Goal: Task Accomplishment & Management: Manage account settings

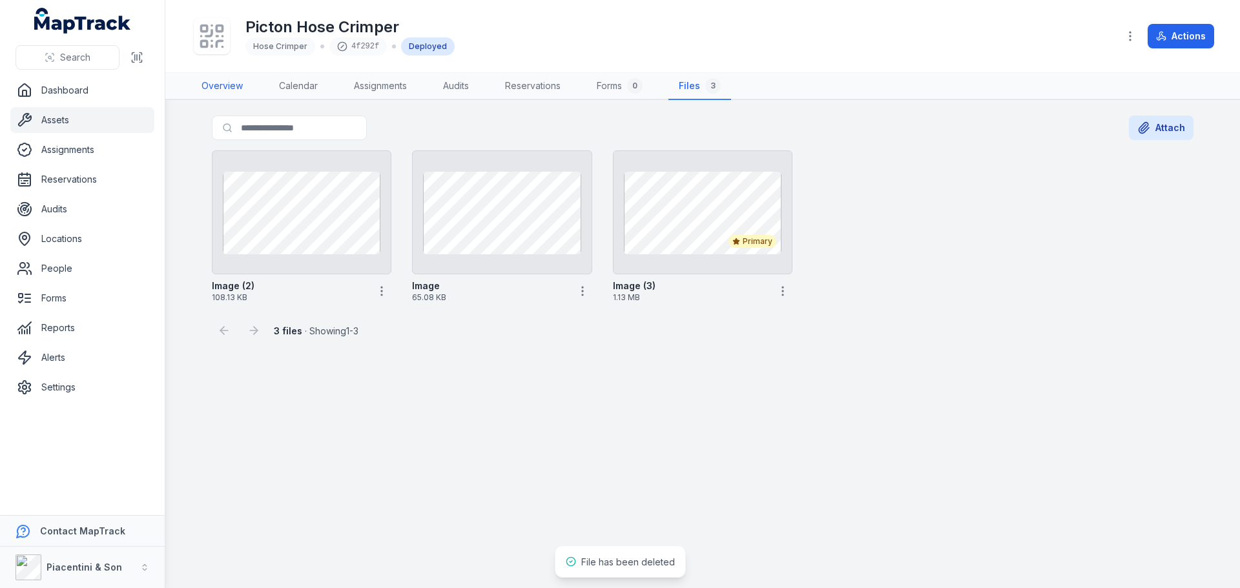
click at [227, 82] on link "Overview" at bounding box center [222, 86] width 62 height 27
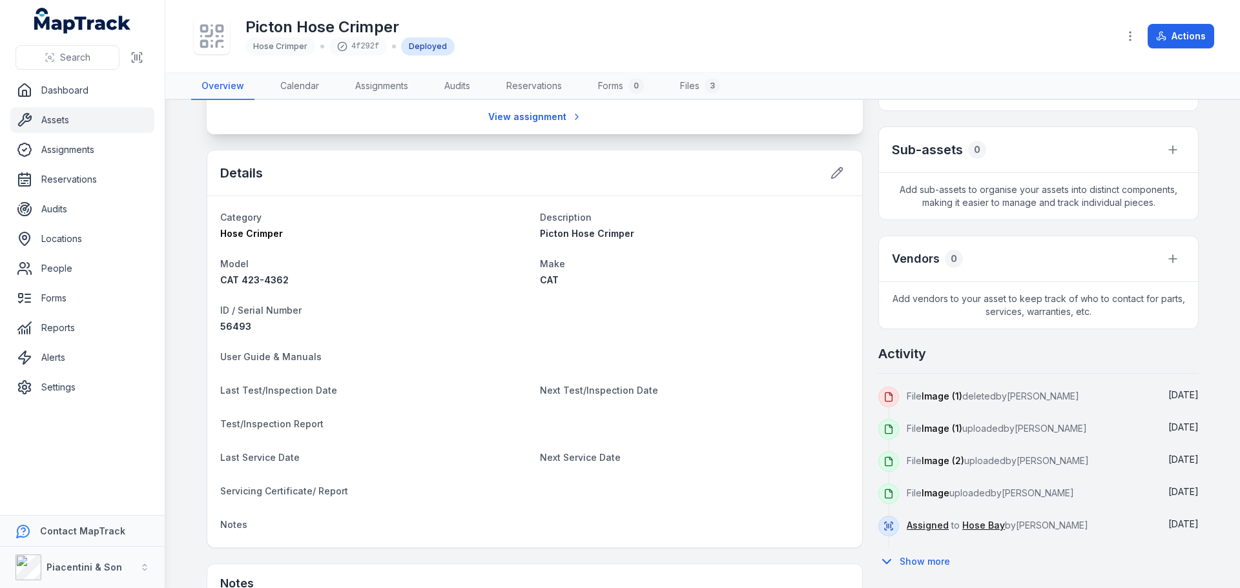
scroll to position [323, 0]
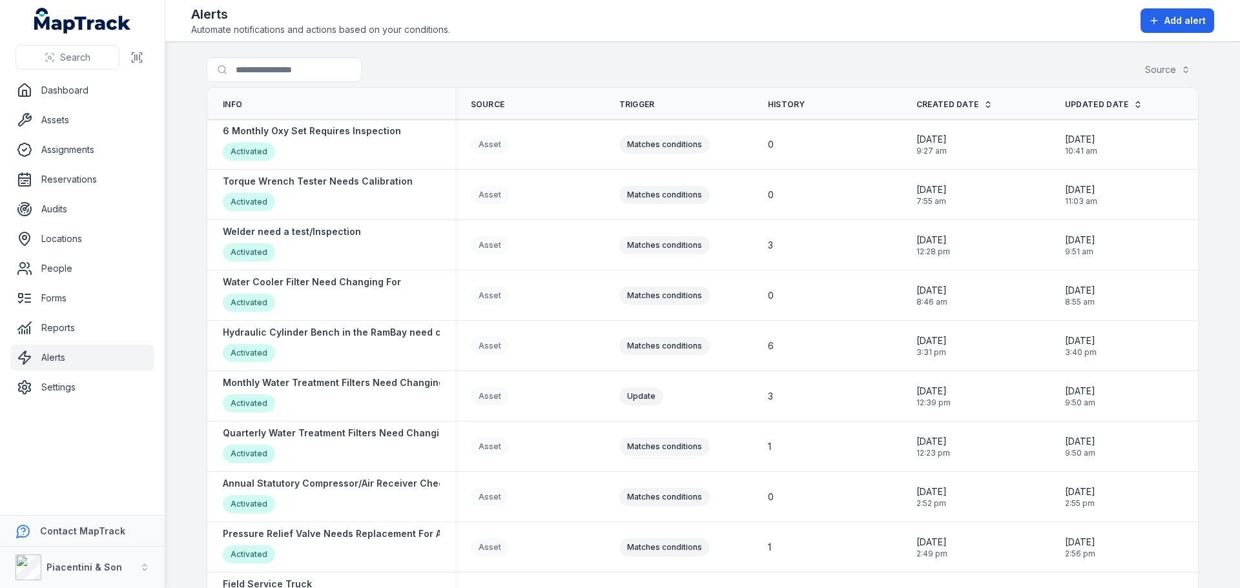
click at [415, 67] on div "Search for alerts Source" at bounding box center [703, 72] width 992 height 30
click at [1171, 30] on button "Add alert" at bounding box center [1177, 20] width 74 height 25
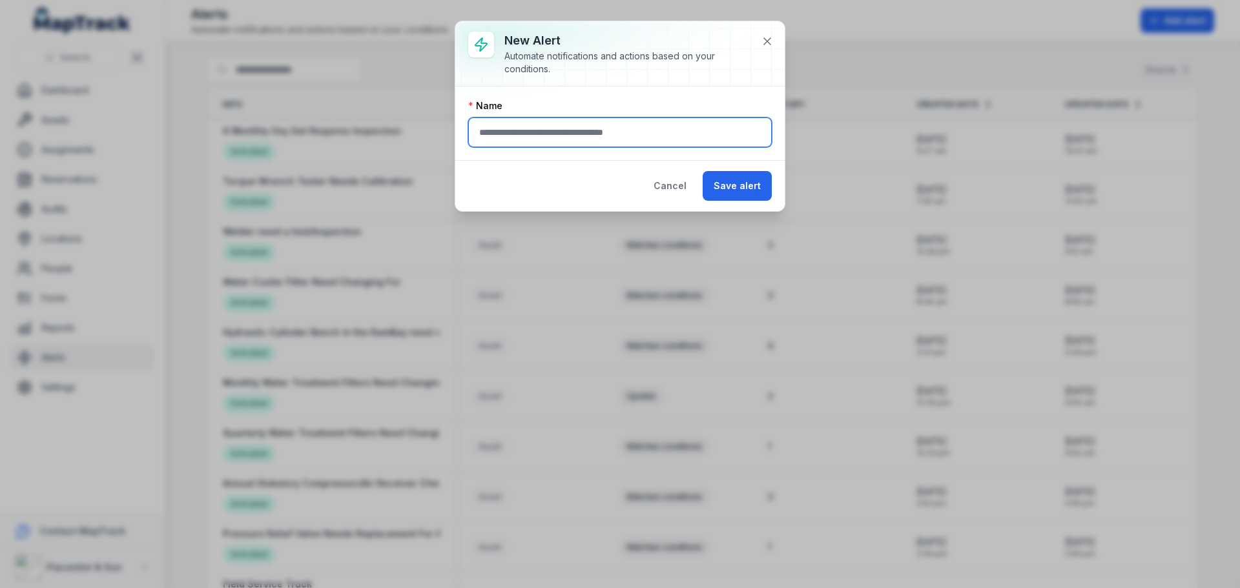
click at [542, 128] on input "text" at bounding box center [619, 133] width 303 height 30
click at [763, 45] on icon at bounding box center [767, 41] width 13 height 13
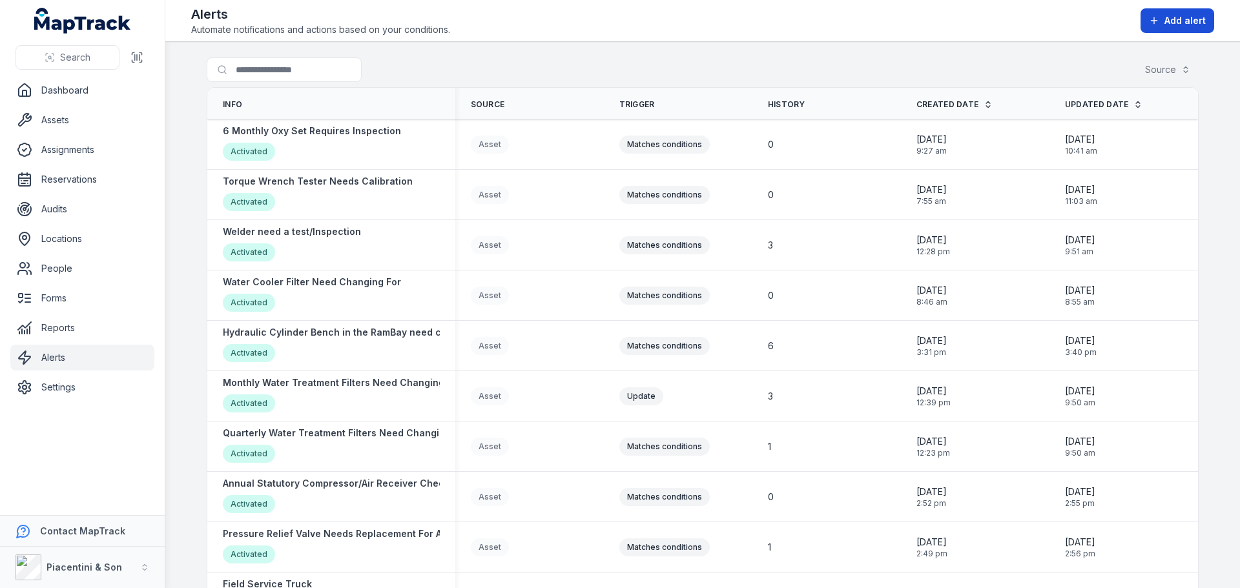
click at [1176, 25] on span "Add alert" at bounding box center [1184, 20] width 41 height 13
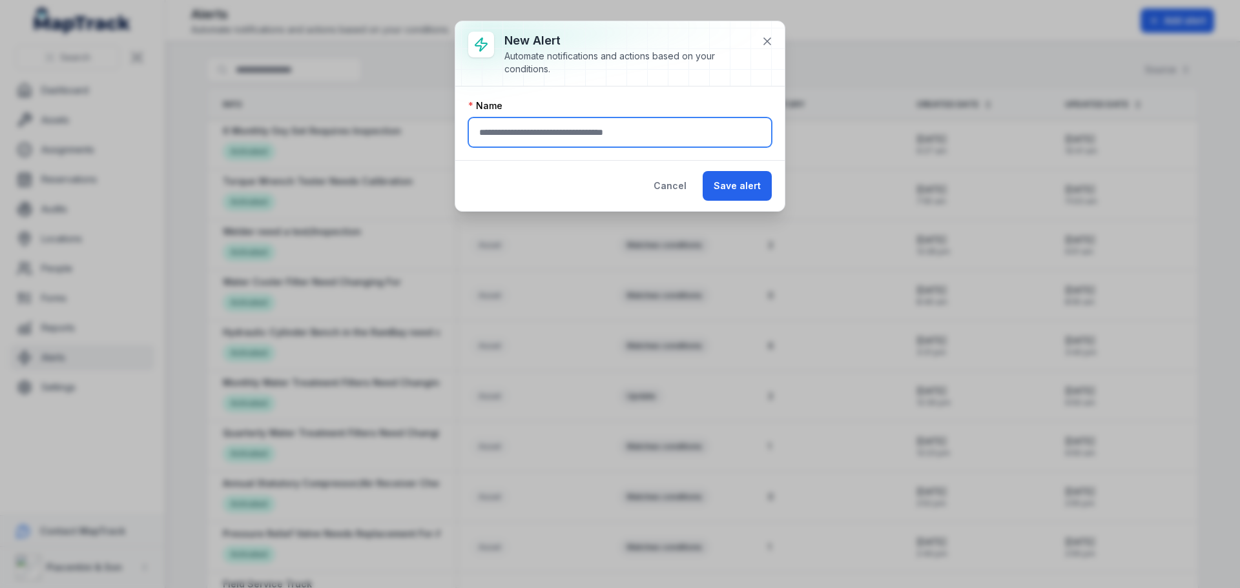
click at [608, 139] on input "text" at bounding box center [619, 133] width 303 height 30
click at [620, 140] on input "text" at bounding box center [619, 133] width 303 height 30
type input "**********"
click at [764, 46] on icon at bounding box center [767, 41] width 13 height 13
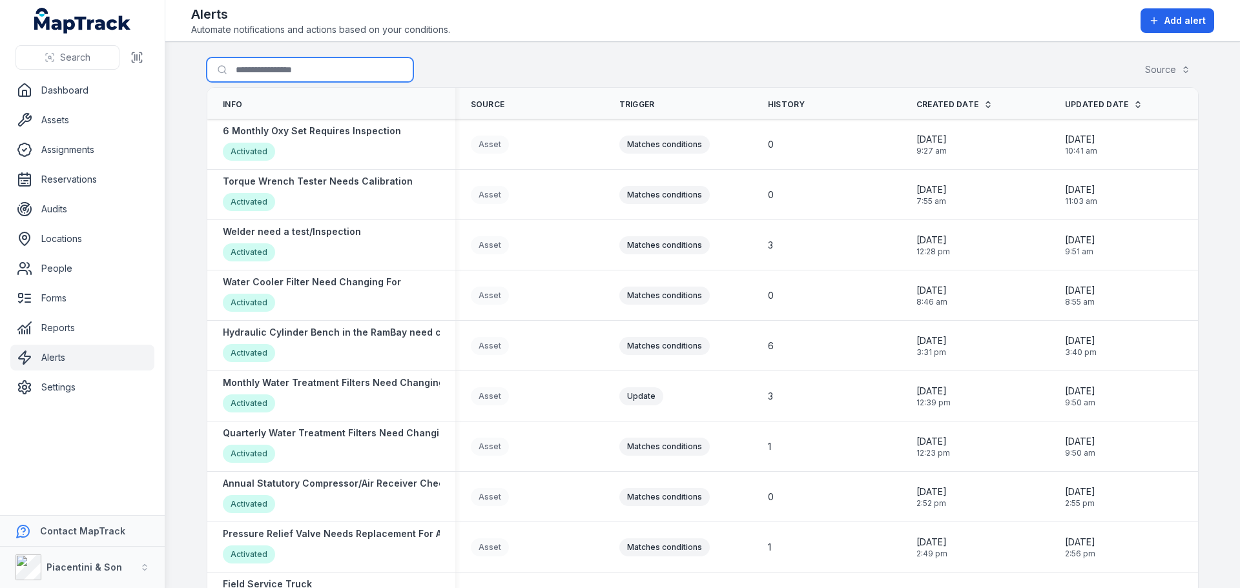
click at [305, 67] on input "Search for alerts" at bounding box center [310, 69] width 207 height 25
type input "******"
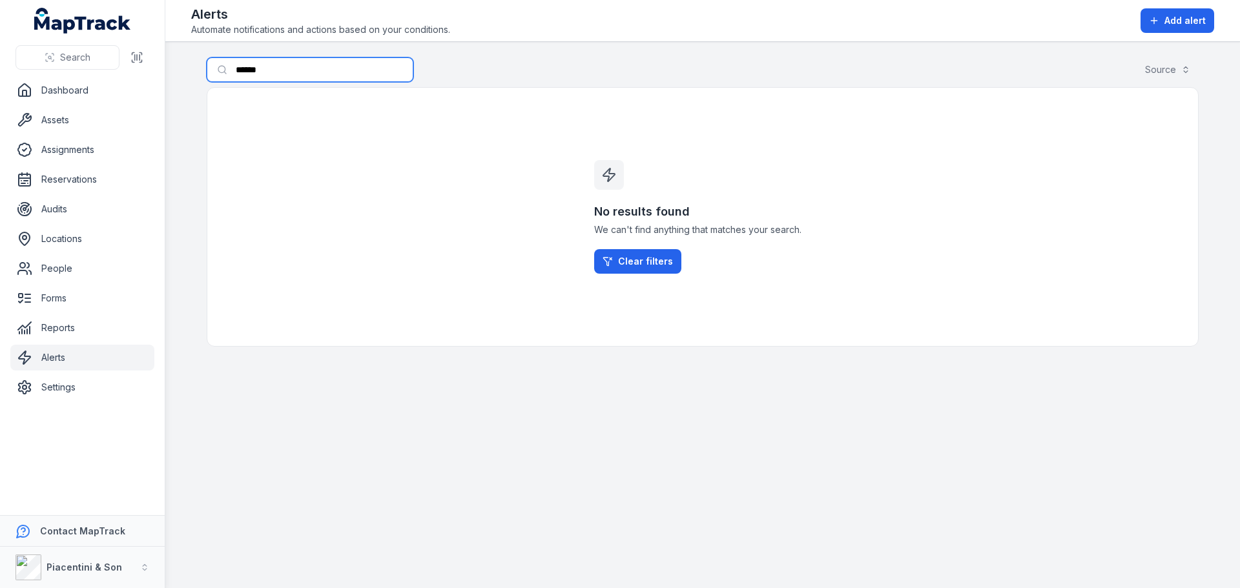
click at [281, 72] on input "******" at bounding box center [310, 69] width 207 height 25
click at [320, 68] on input "**********" at bounding box center [310, 69] width 207 height 25
click at [640, 264] on link "Clear filters" at bounding box center [637, 261] width 87 height 25
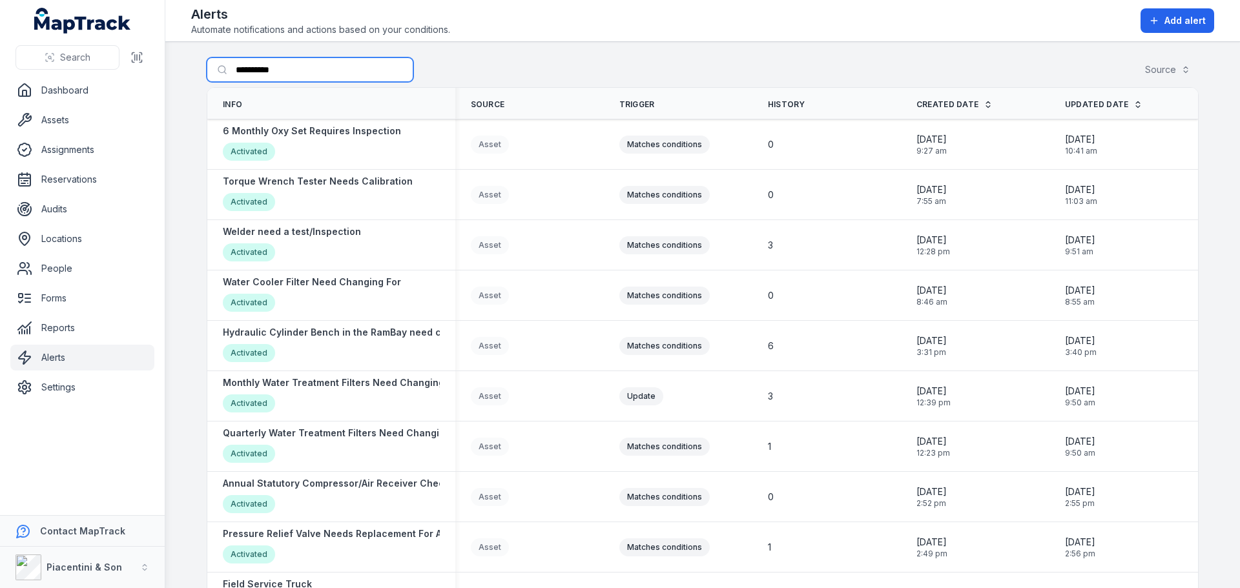
click at [305, 73] on input "**********" at bounding box center [310, 69] width 207 height 25
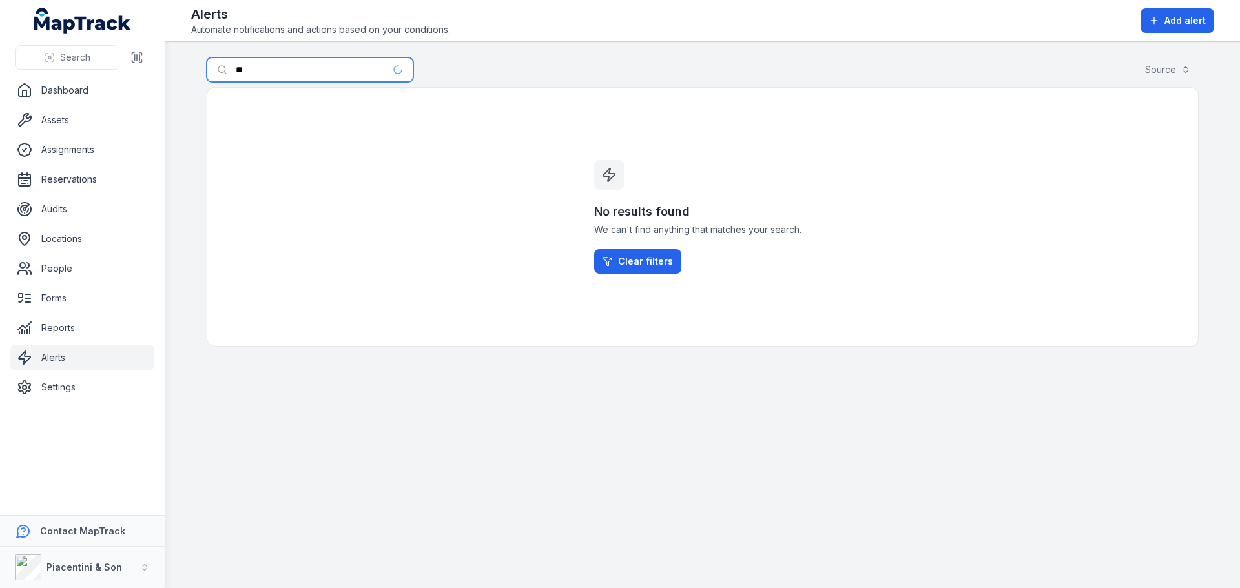
type input "*"
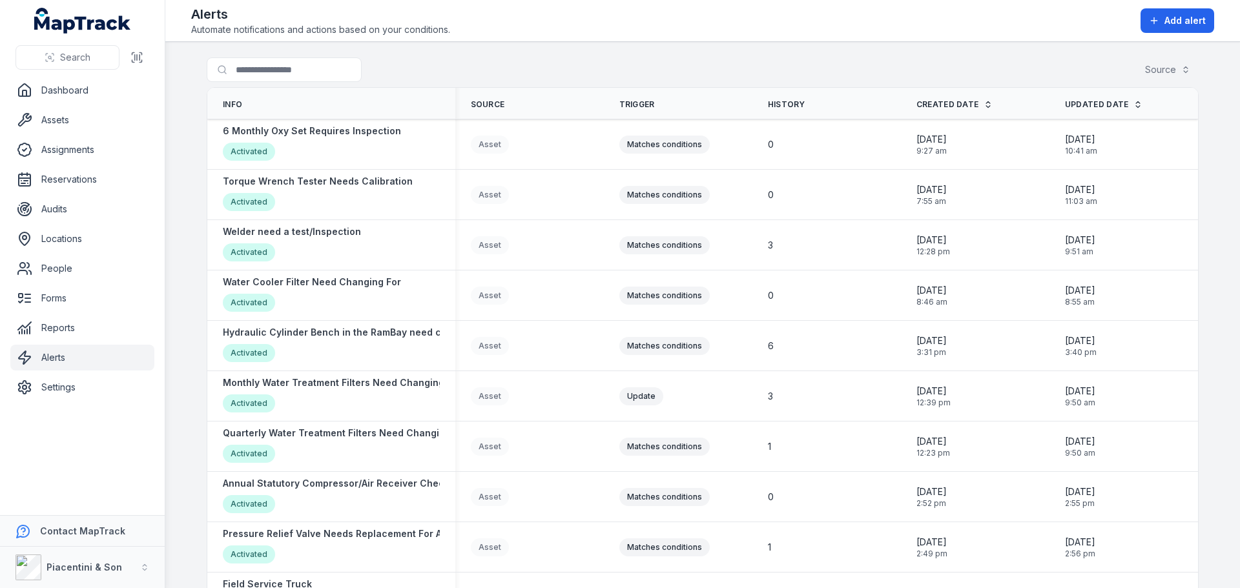
click at [489, 68] on div "Search for alerts Source" at bounding box center [703, 72] width 992 height 30
click at [322, 63] on input "Search for alerts" at bounding box center [310, 69] width 207 height 25
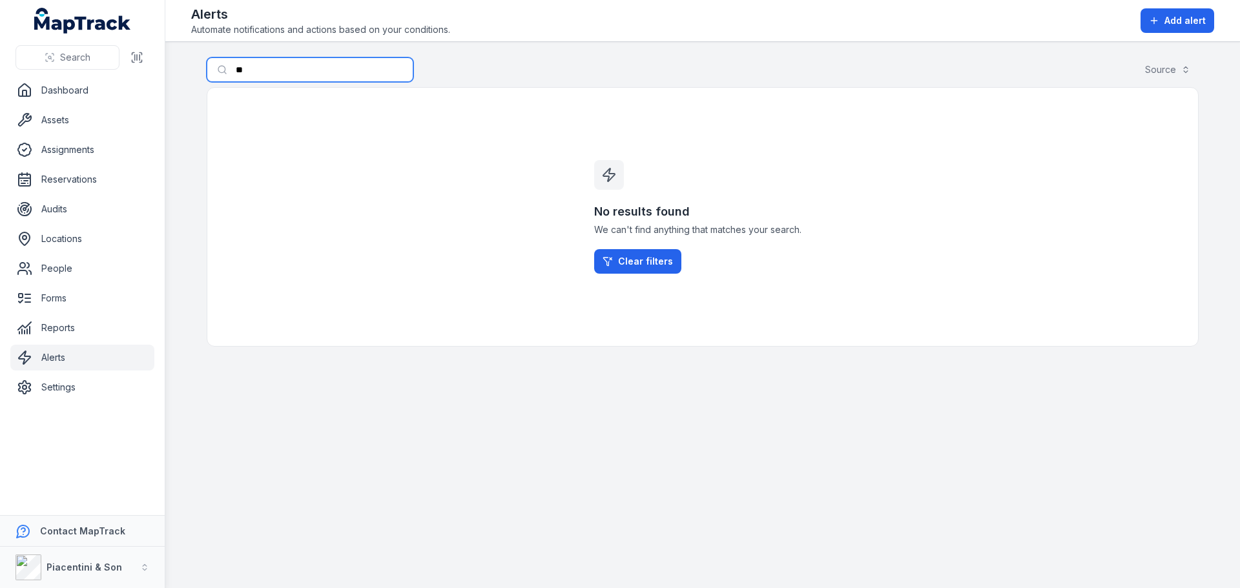
type input "*"
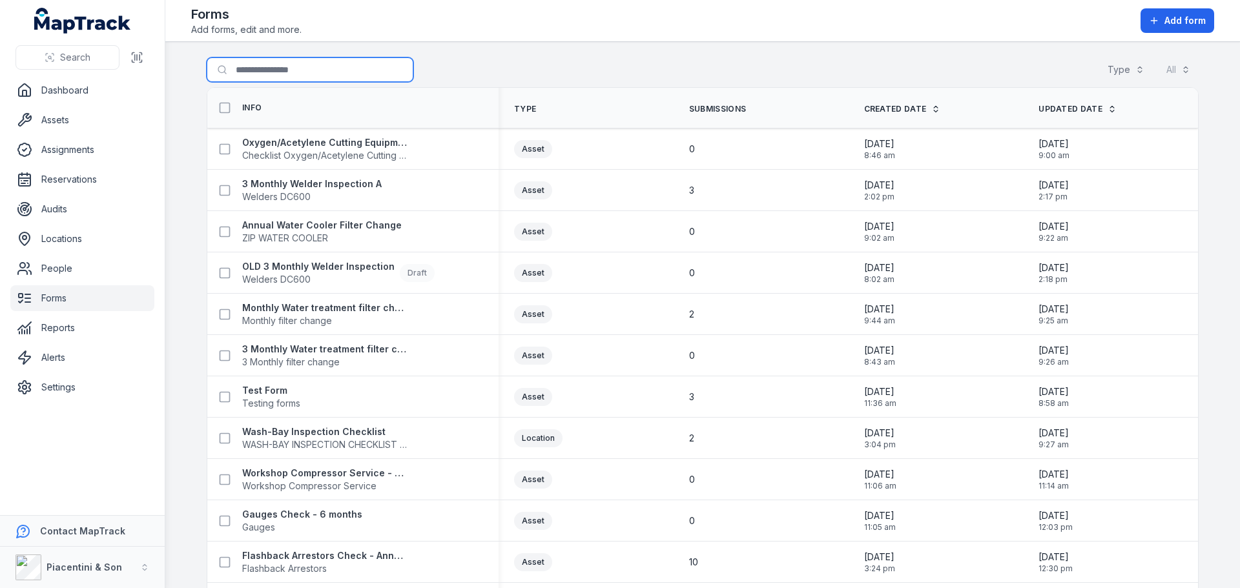
click at [340, 63] on input "Search for forms" at bounding box center [310, 69] width 207 height 25
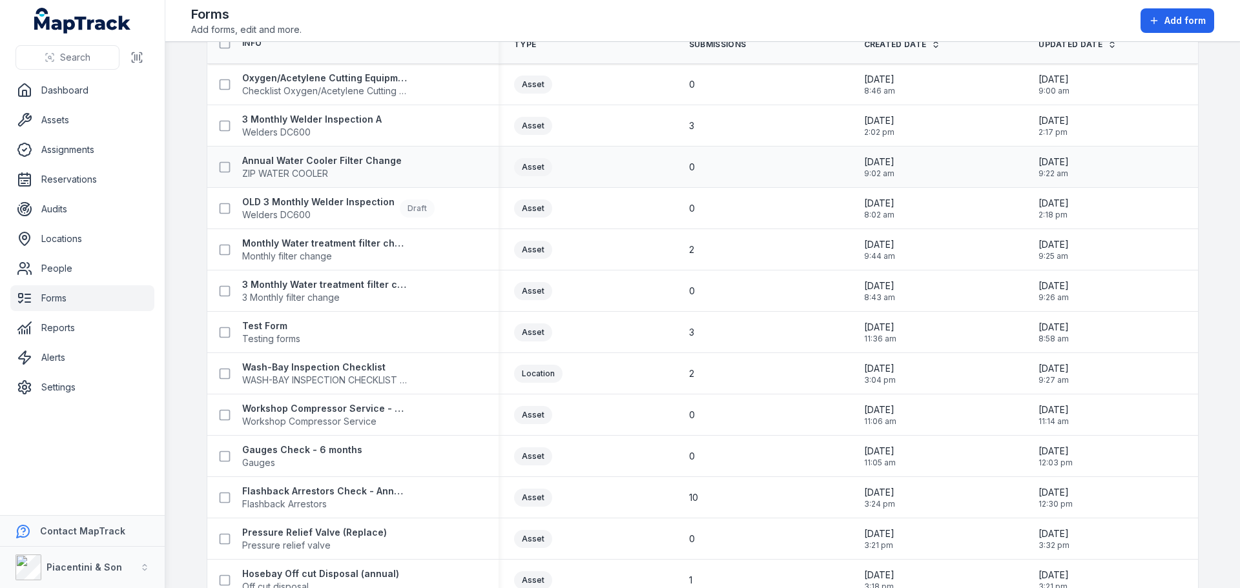
scroll to position [22, 0]
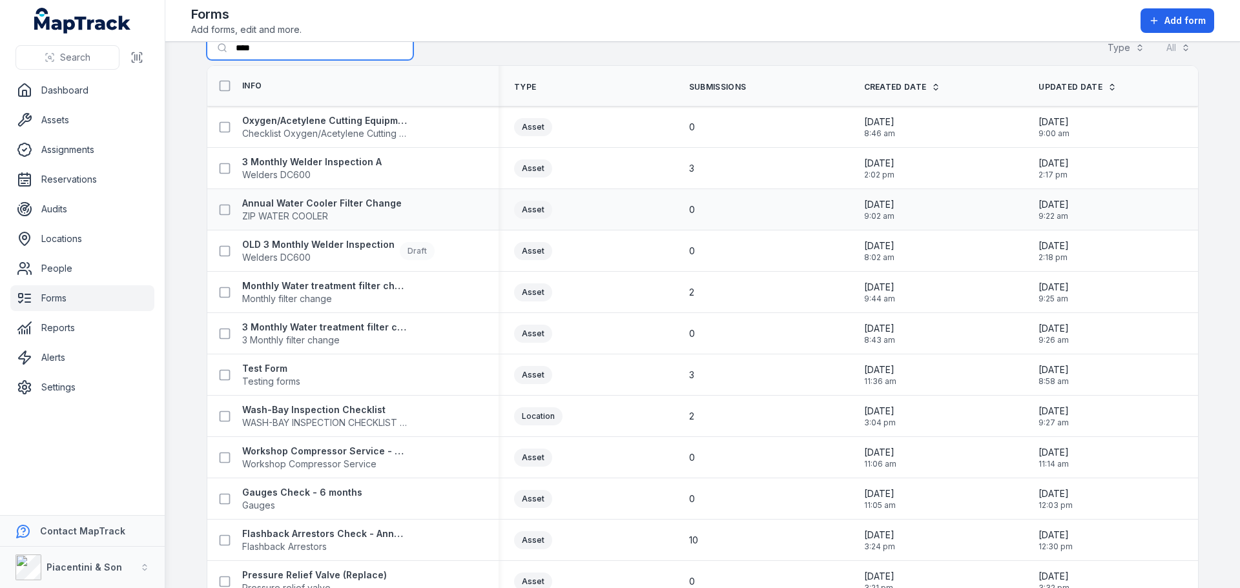
type input "*****"
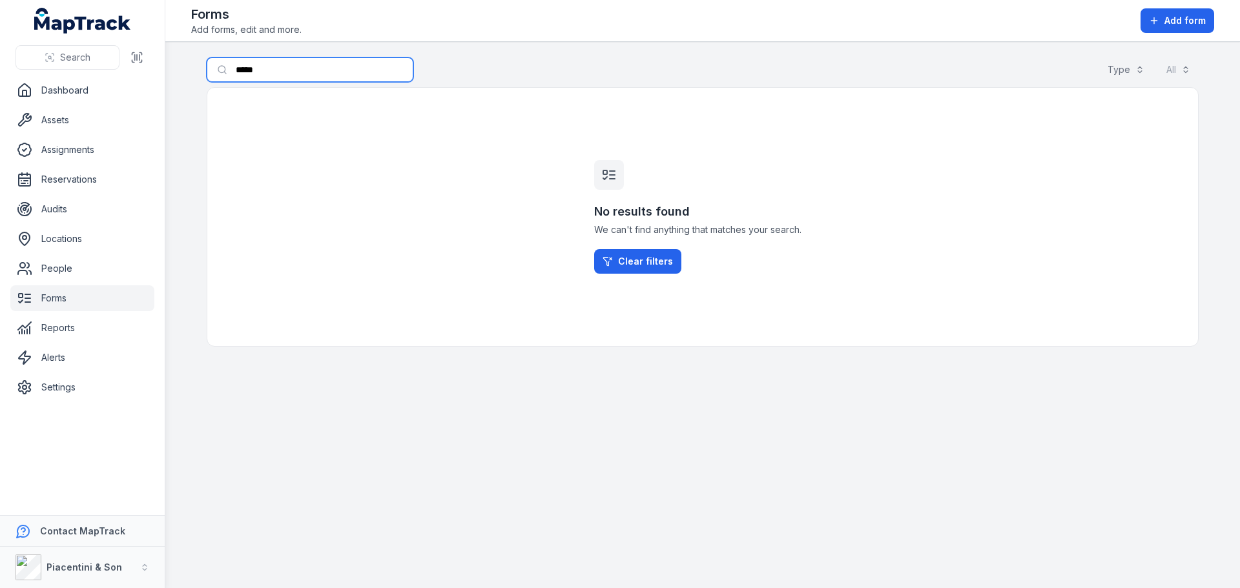
click at [310, 63] on input "*****" at bounding box center [310, 69] width 207 height 25
click at [163, 103] on nav "Dashboard Assets Assignments Reservations Audits Locations People Forms Reports…" at bounding box center [82, 296] width 165 height 438
click at [172, 103] on main "Search for forms Type All No results found We can't find anything that matches …" at bounding box center [702, 315] width 1074 height 546
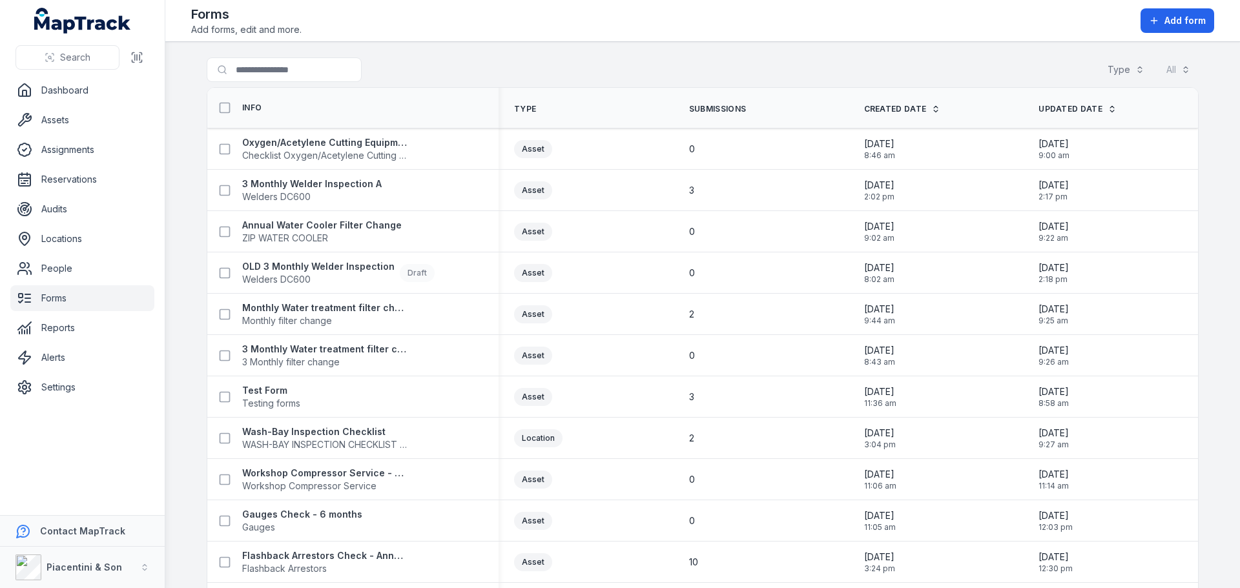
click at [385, 77] on div at bounding box center [310, 69] width 207 height 25
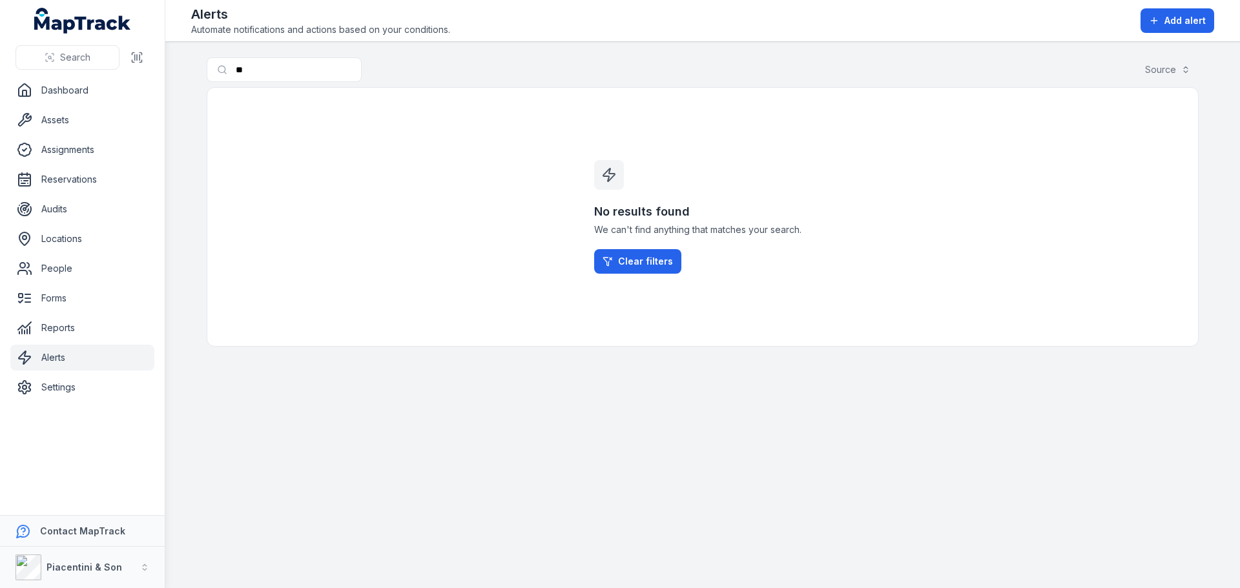
type input "*"
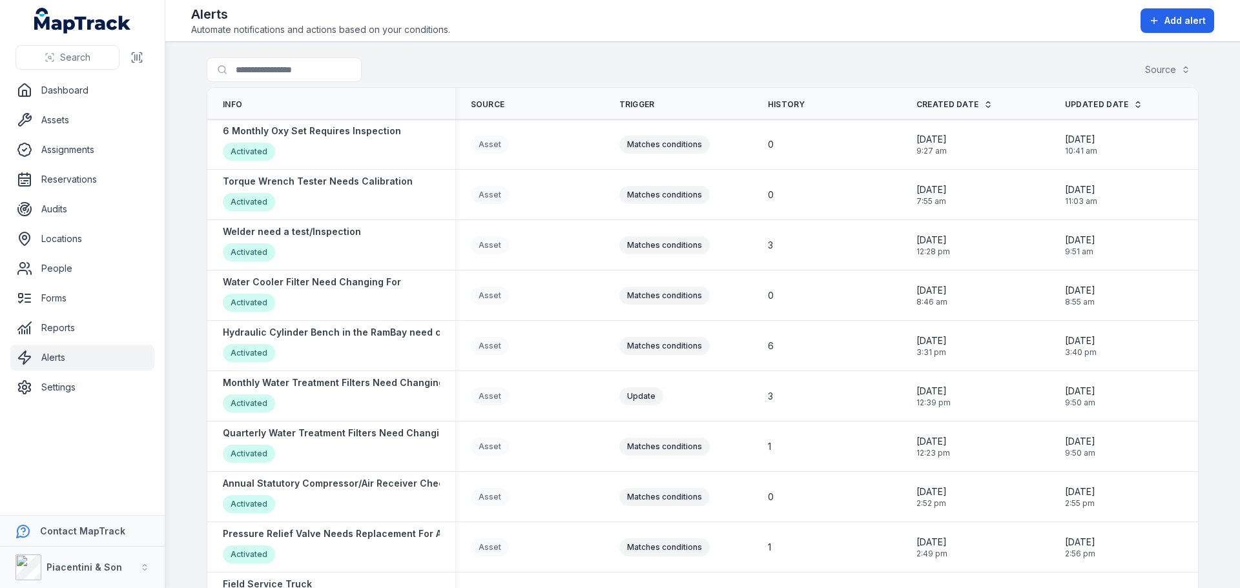
click at [318, 70] on input "Search for alerts" at bounding box center [284, 69] width 155 height 25
click at [1102, 32] on div "Alerts Automate notifications and actions based on your conditions. Add alert" at bounding box center [702, 20] width 1023 height 31
click at [1193, 31] on button "Add alert" at bounding box center [1177, 20] width 74 height 25
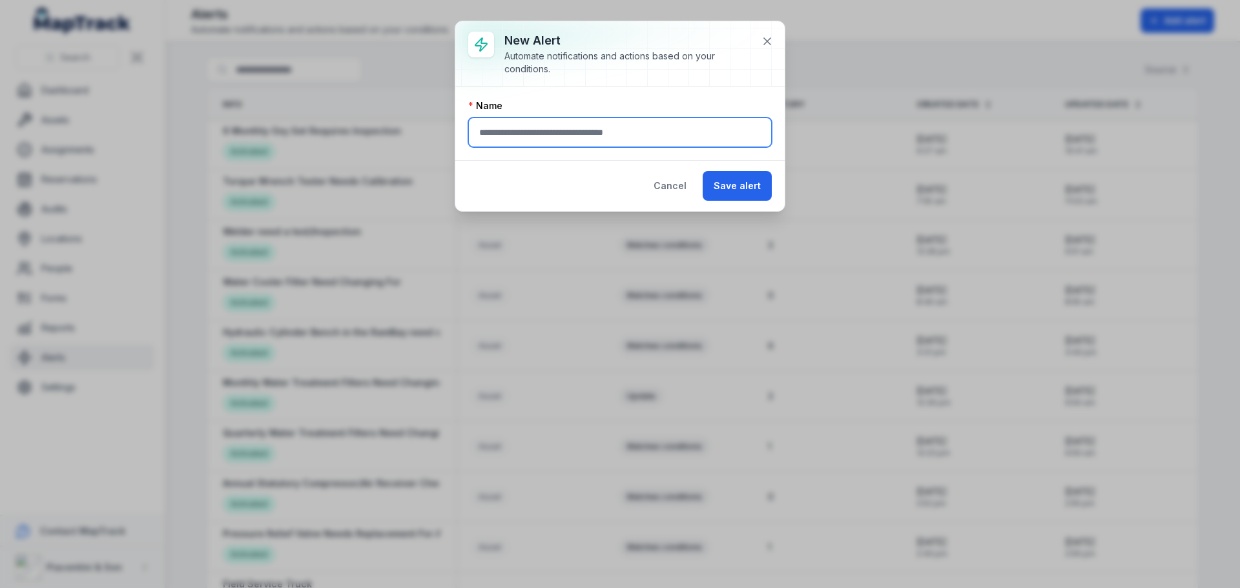
click at [644, 124] on input "text" at bounding box center [619, 133] width 303 height 30
type input "**********"
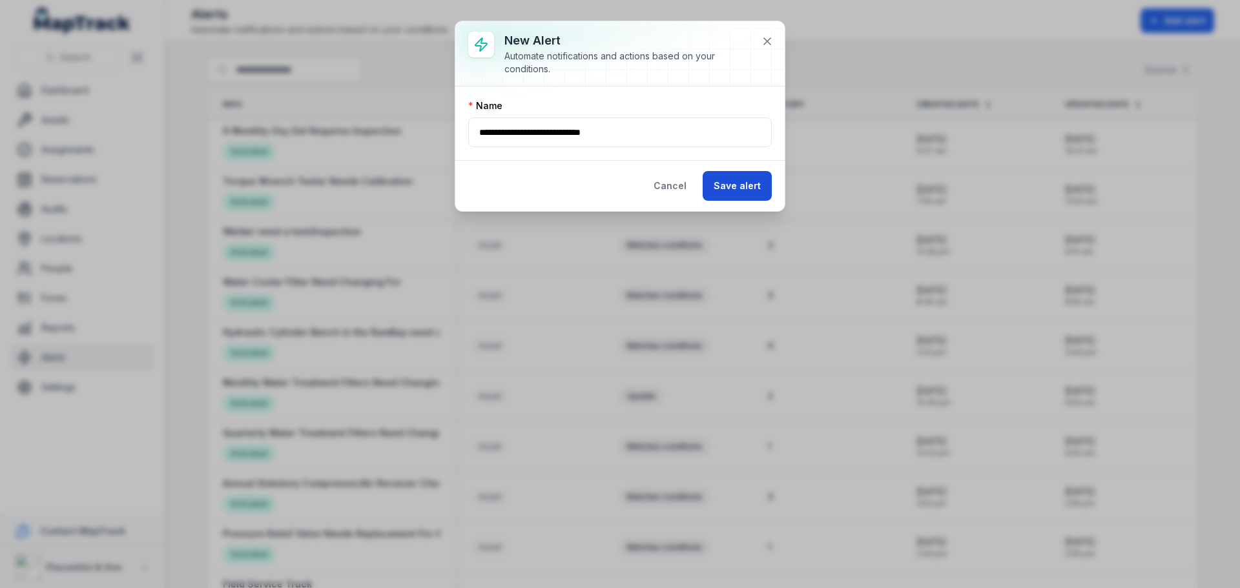
click at [730, 185] on button "Save alert" at bounding box center [736, 186] width 69 height 30
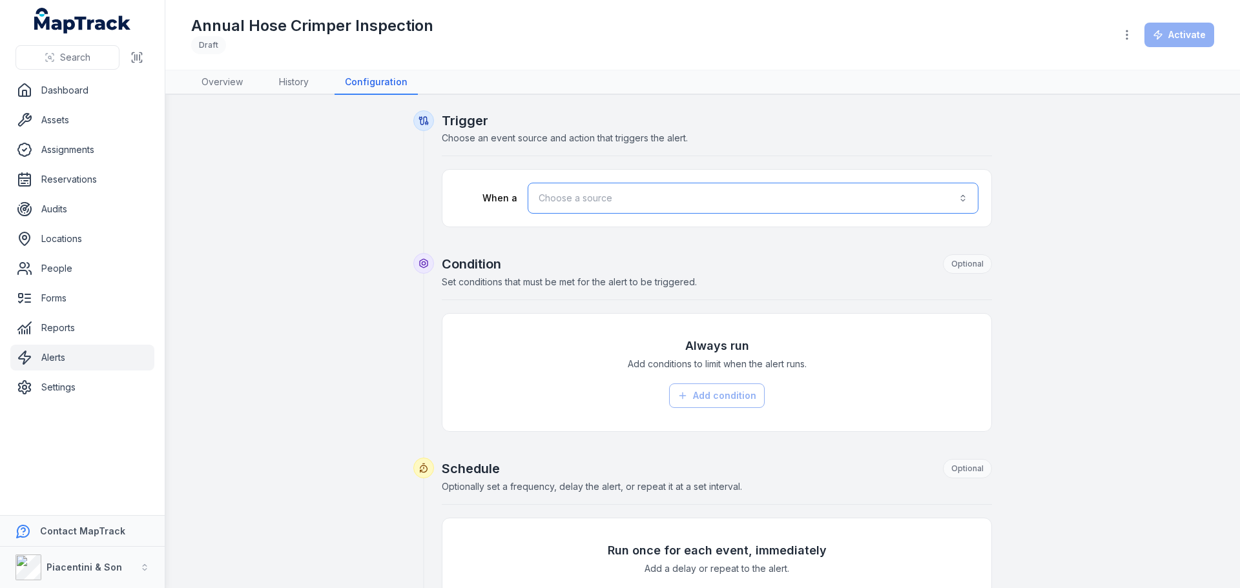
click at [670, 199] on button "Choose a source" at bounding box center [752, 198] width 451 height 31
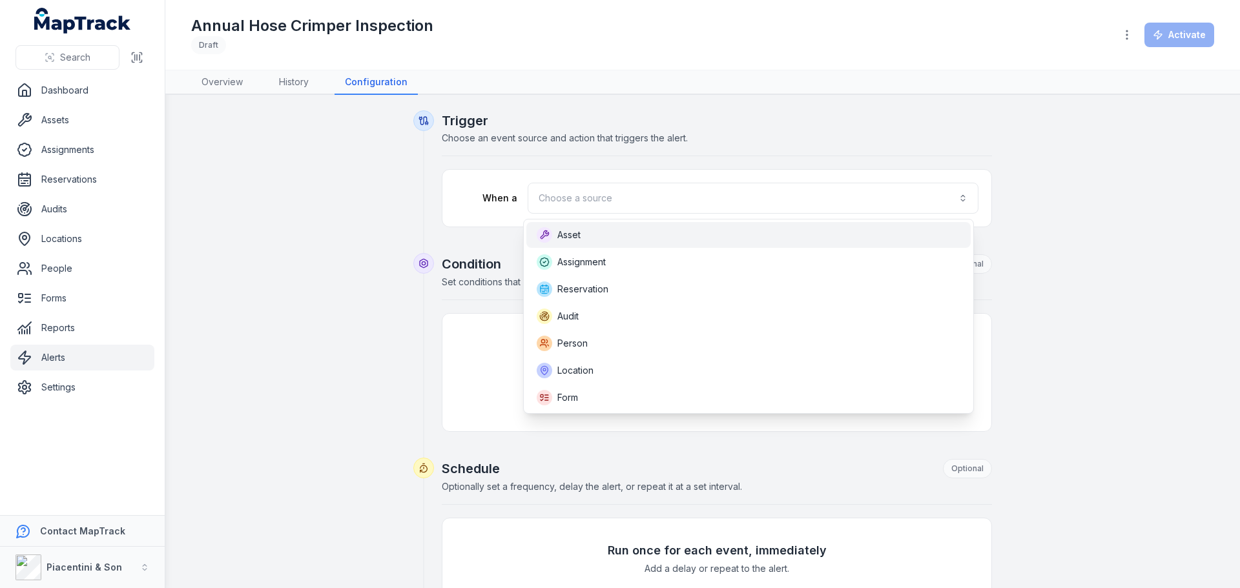
click at [628, 236] on div "Asset" at bounding box center [749, 234] width 424 height 15
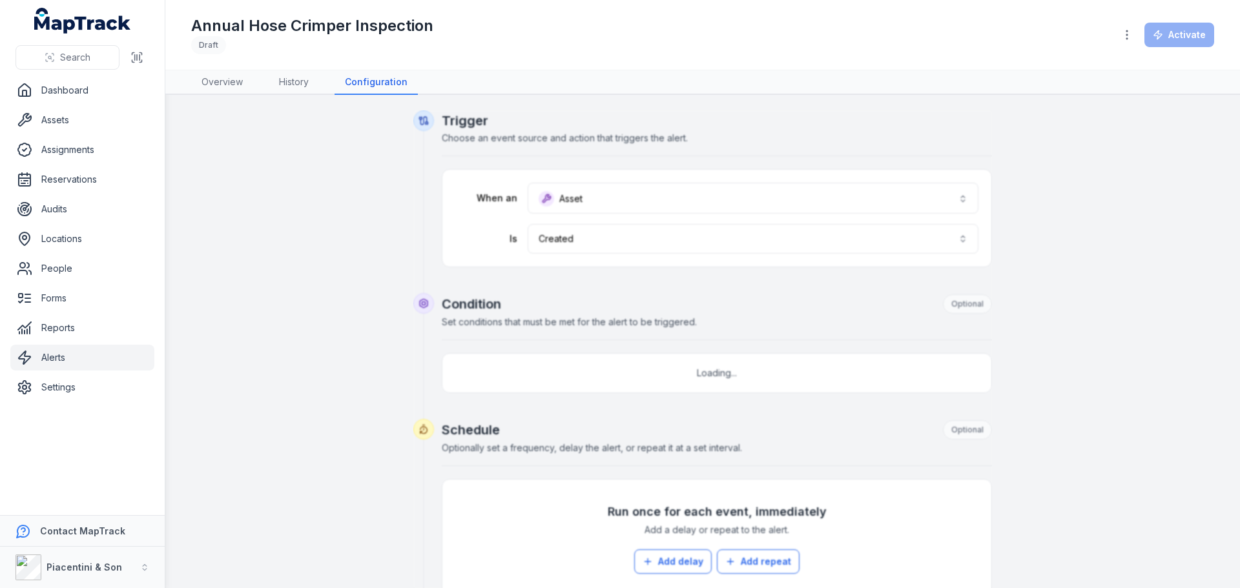
click at [611, 244] on div at bounding box center [702, 484] width 579 height 748
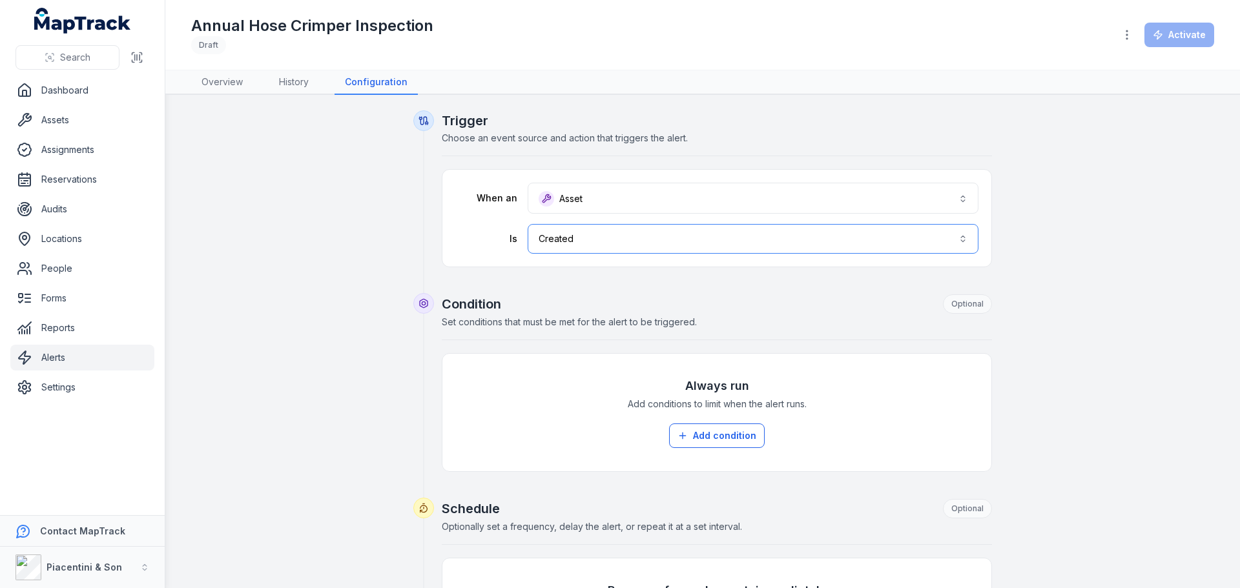
click at [604, 240] on button "Created ******" at bounding box center [752, 239] width 451 height 30
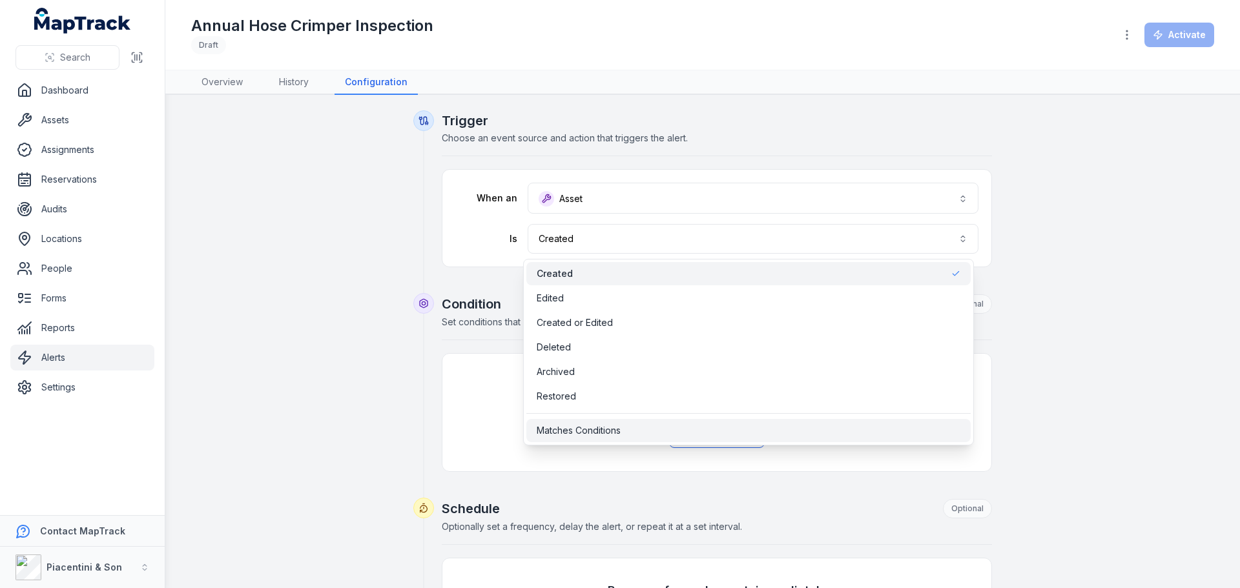
click at [596, 433] on span "Matches Conditions" at bounding box center [579, 430] width 84 height 13
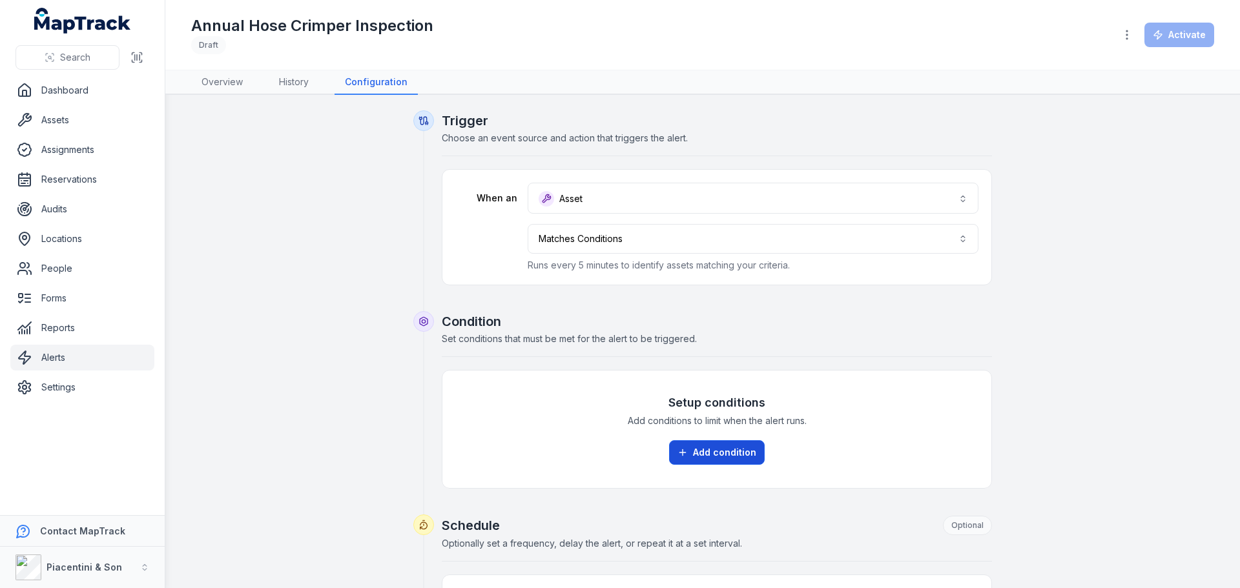
click at [699, 453] on button "Add condition" at bounding box center [717, 452] width 96 height 25
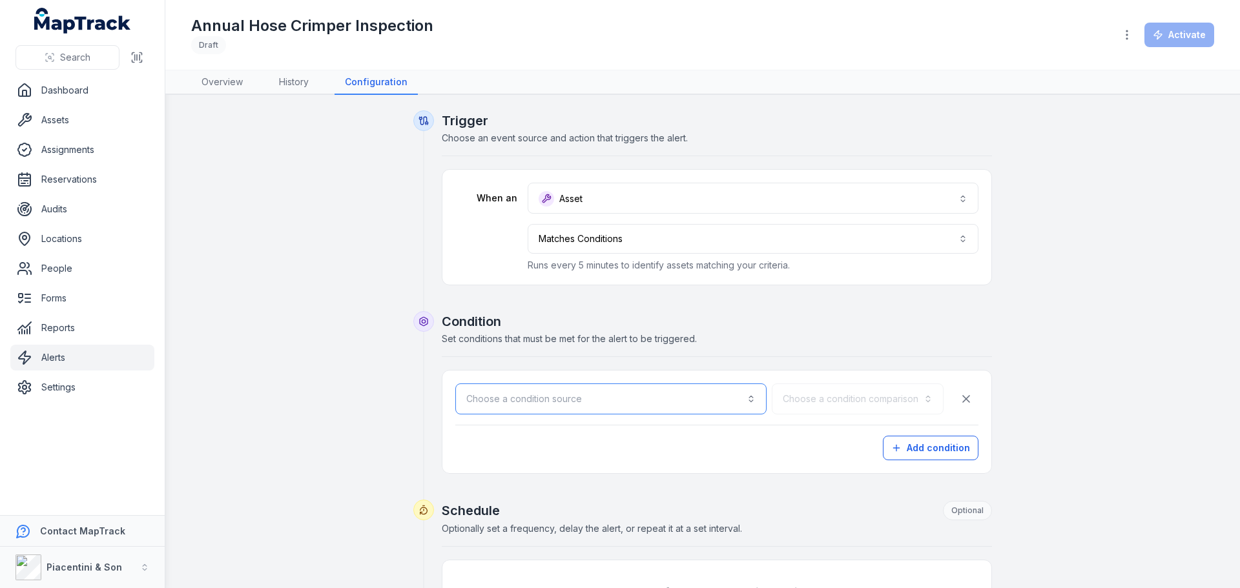
click at [609, 396] on button "Choose a condition source" at bounding box center [610, 399] width 311 height 31
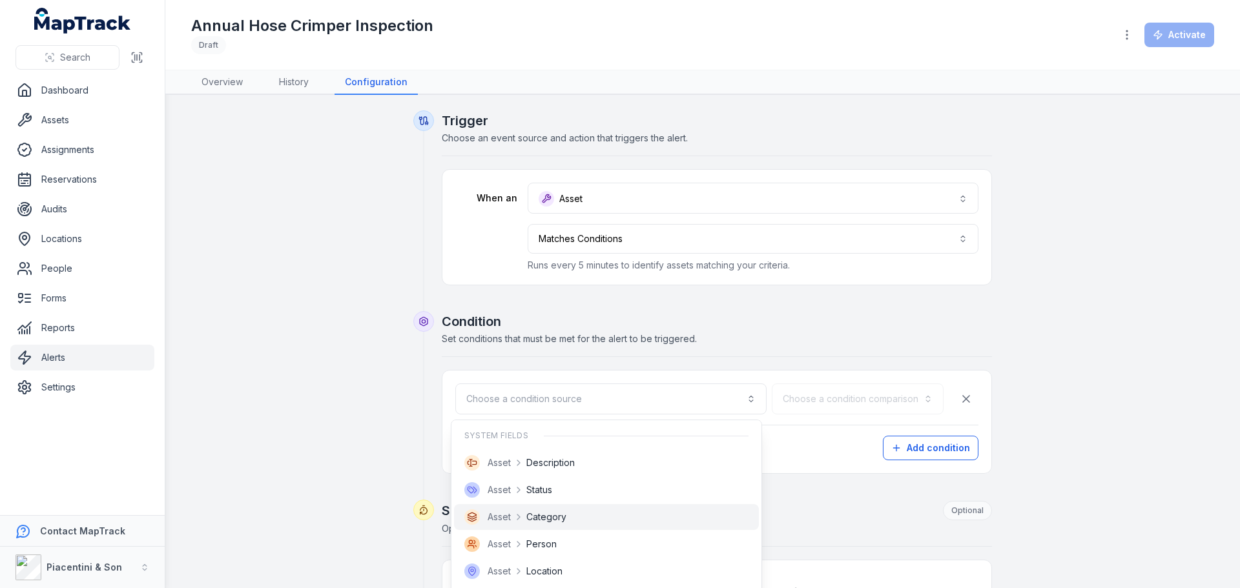
click at [569, 514] on div "Asset Category" at bounding box center [606, 516] width 284 height 15
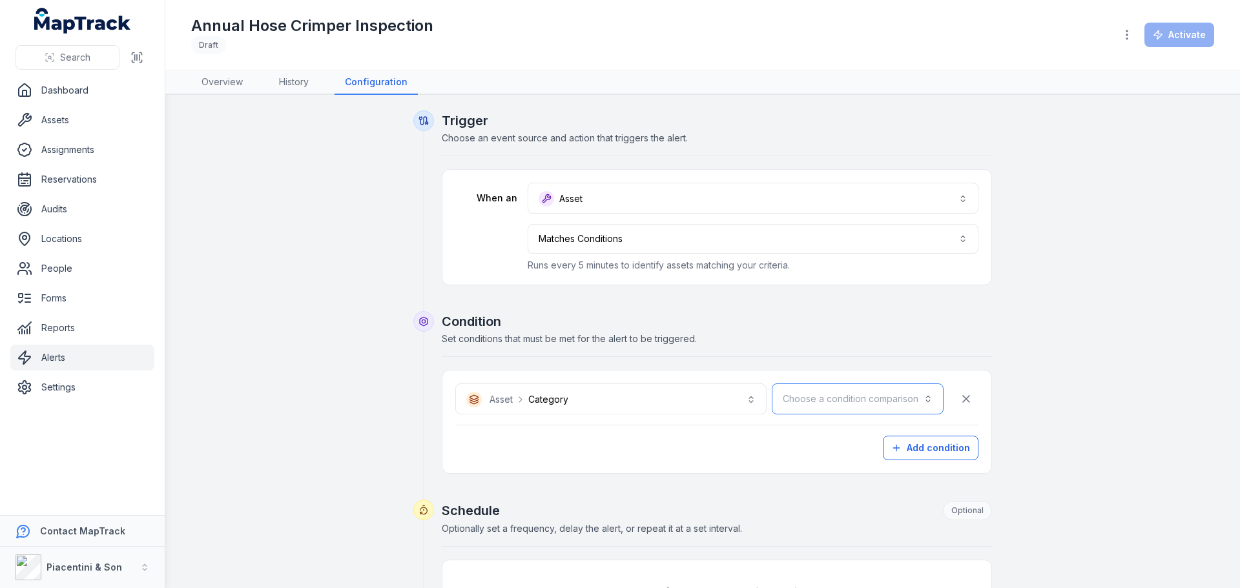
click at [880, 388] on button "Choose a condition comparison" at bounding box center [858, 399] width 172 height 31
click at [868, 438] on div "Is" at bounding box center [882, 434] width 88 height 13
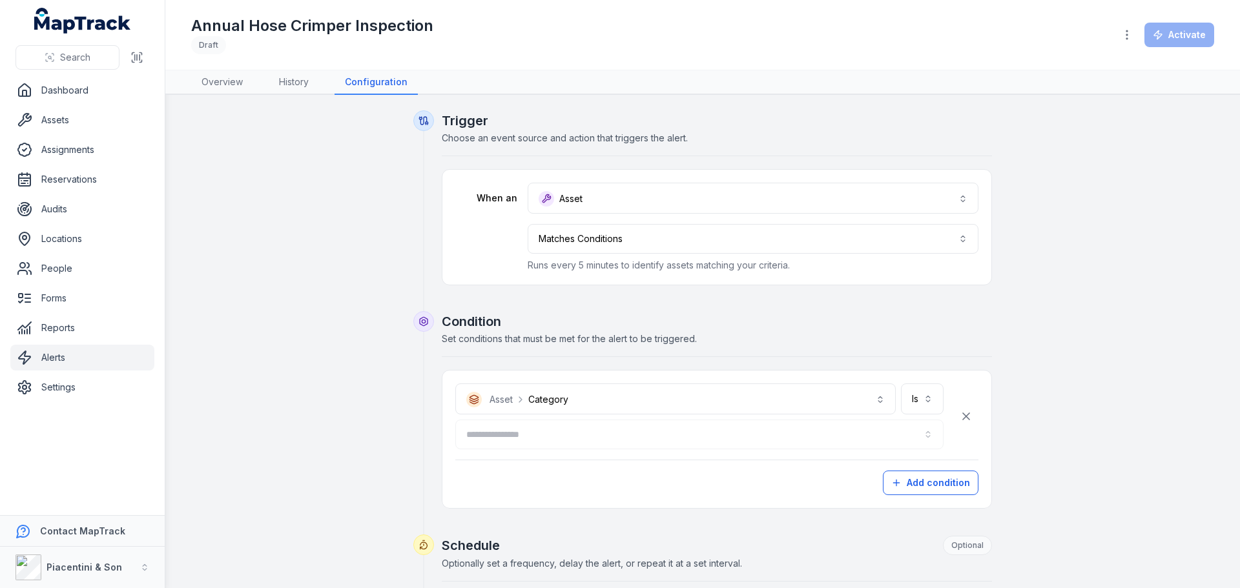
click at [602, 429] on div at bounding box center [699, 435] width 488 height 30
click at [603, 436] on div at bounding box center [699, 435] width 488 height 30
click at [604, 436] on button "button" at bounding box center [699, 435] width 488 height 30
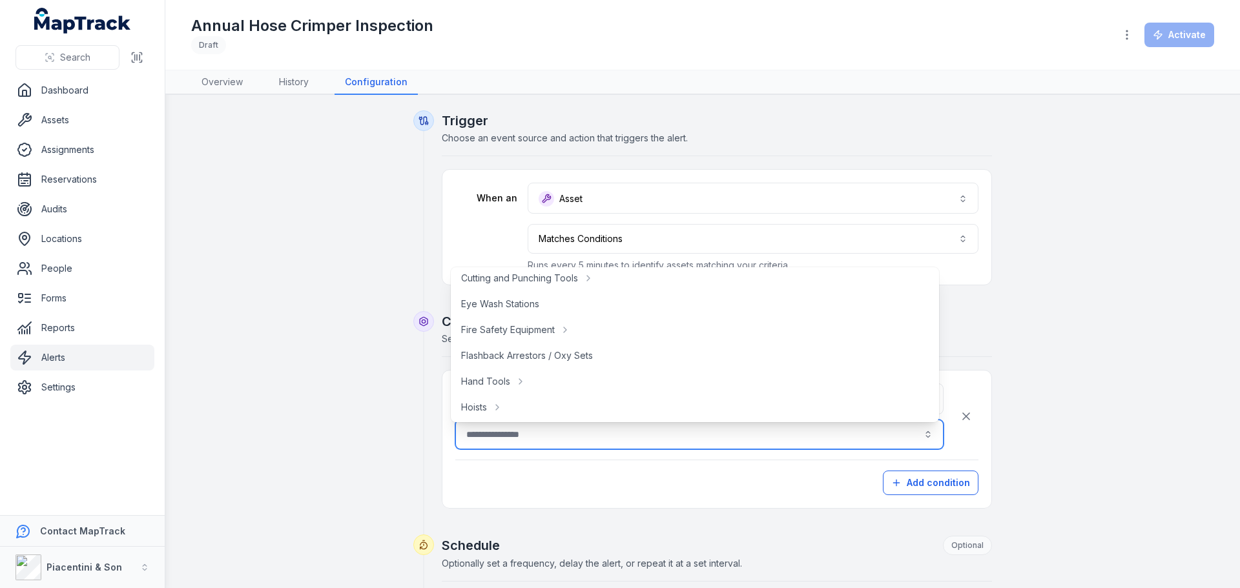
scroll to position [129, 0]
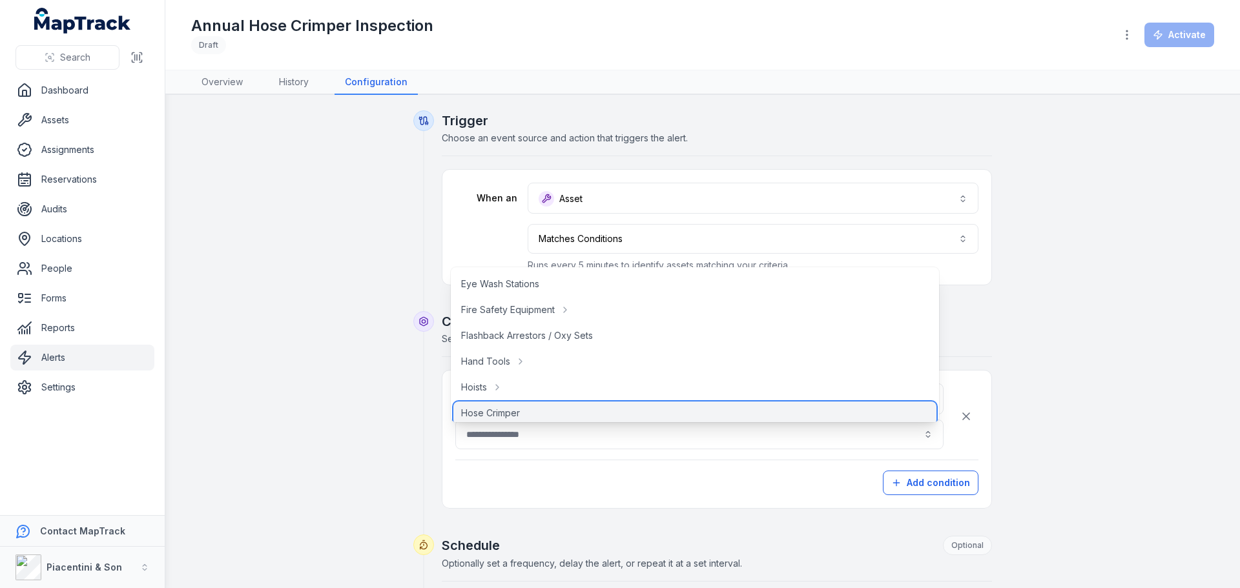
click at [536, 408] on div "Hose Crimper" at bounding box center [694, 413] width 483 height 23
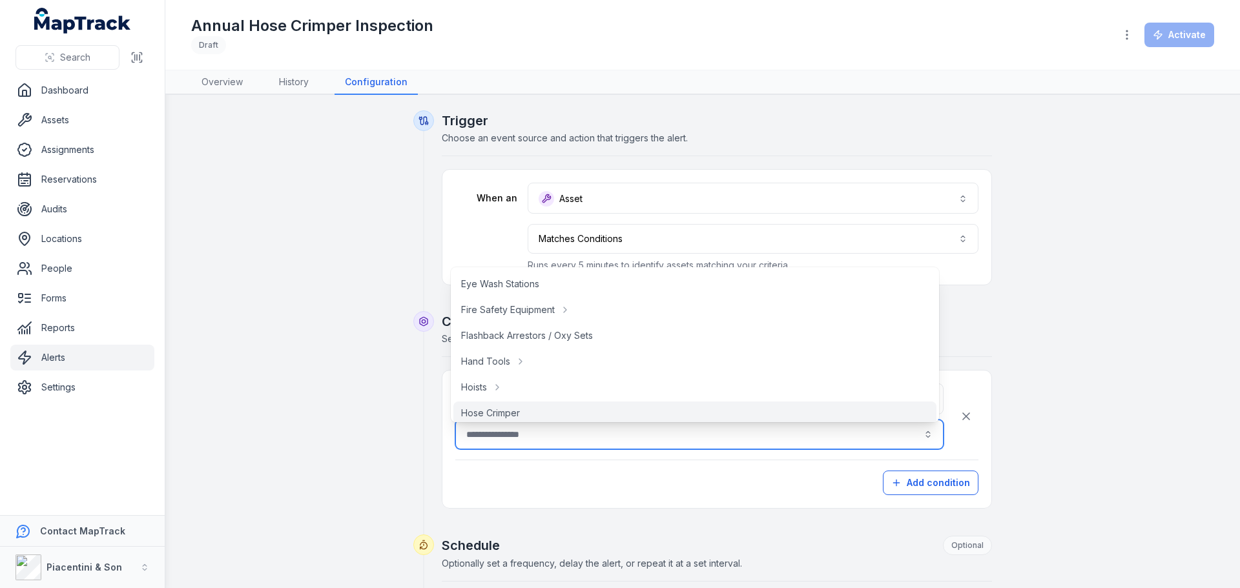
type input "**********"
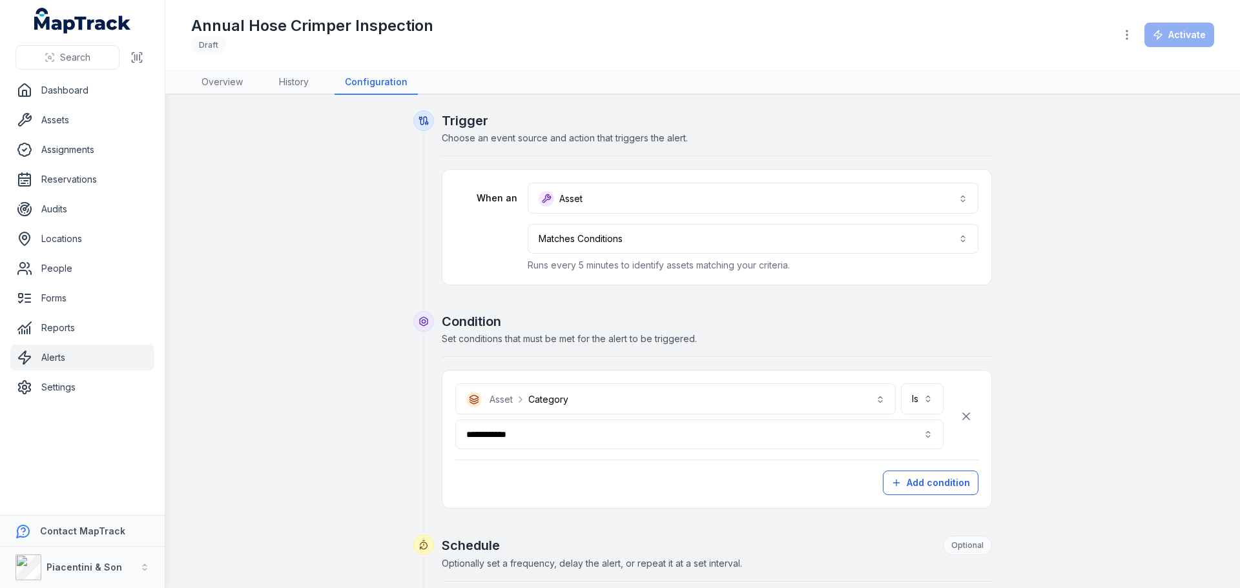
click at [404, 417] on div "**********" at bounding box center [703, 567] width 992 height 914
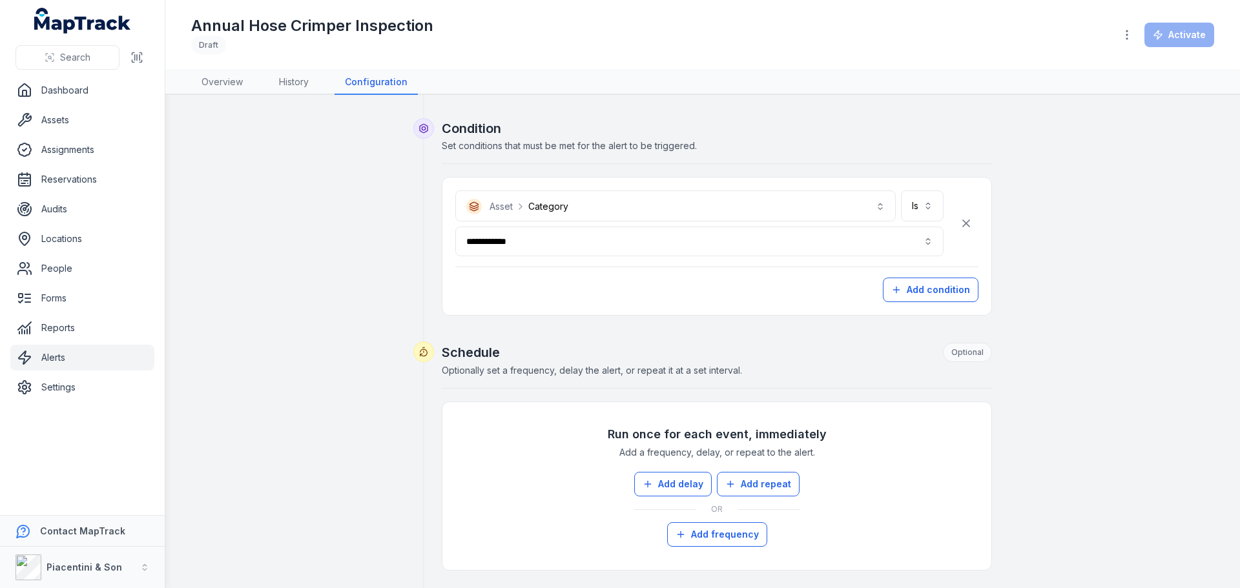
scroll to position [194, 0]
click at [659, 471] on div "Run once for each event, immediately Add a frequency, delay, or repeat to the a…" at bounding box center [716, 486] width 523 height 142
click at [664, 480] on button "Add delay" at bounding box center [672, 483] width 77 height 25
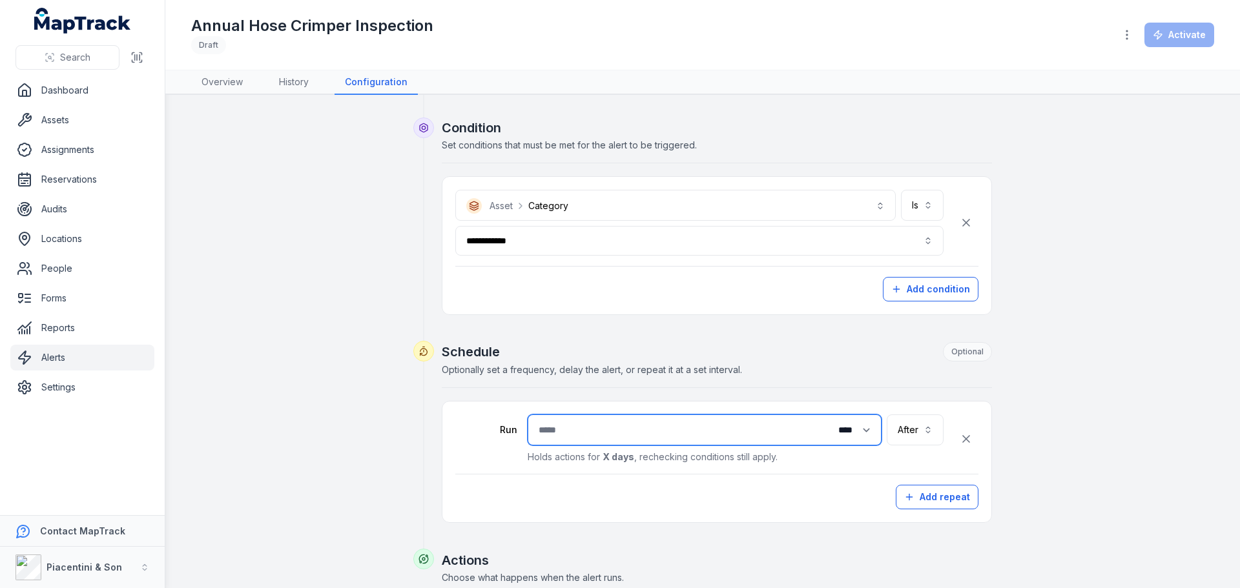
click at [611, 424] on input "number" at bounding box center [704, 430] width 354 height 31
type input "*"
click at [913, 425] on button "After *****" at bounding box center [914, 430] width 57 height 31
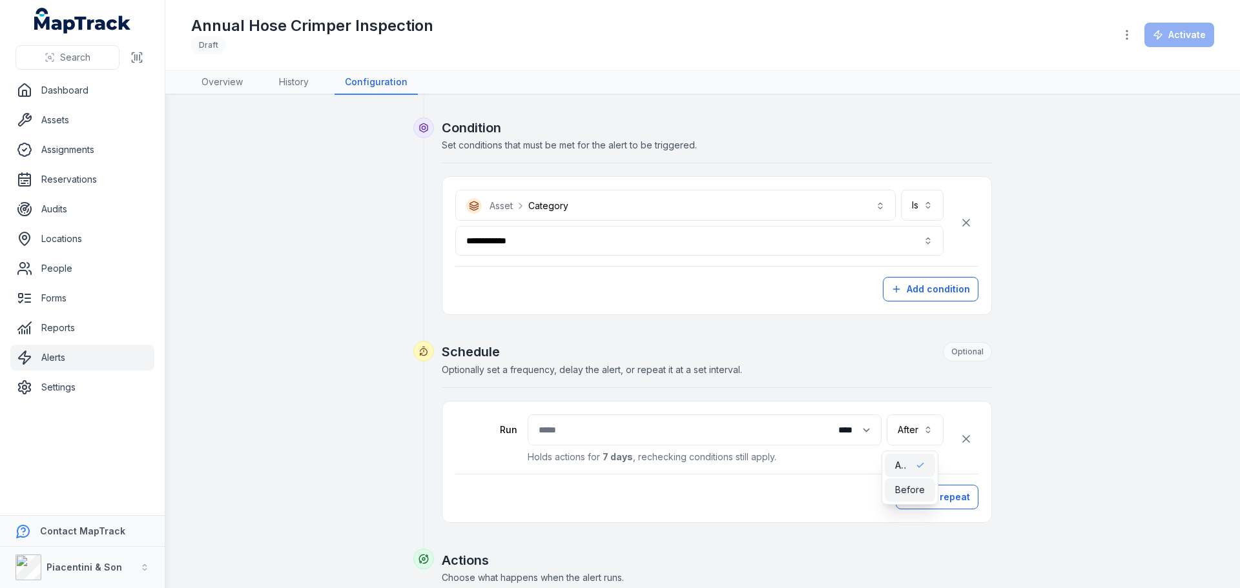
click at [910, 484] on span "Before" at bounding box center [910, 490] width 30 height 13
click at [883, 428] on button "**********" at bounding box center [883, 430] width 119 height 31
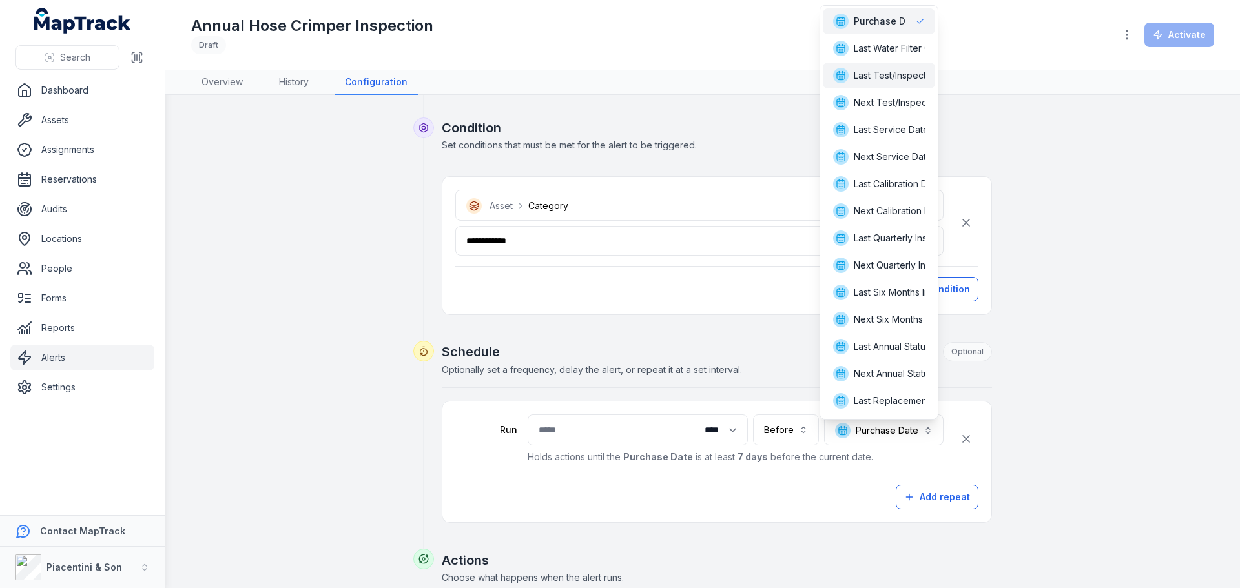
click at [887, 79] on span "Last Test/Inspection Date" at bounding box center [908, 75] width 108 height 13
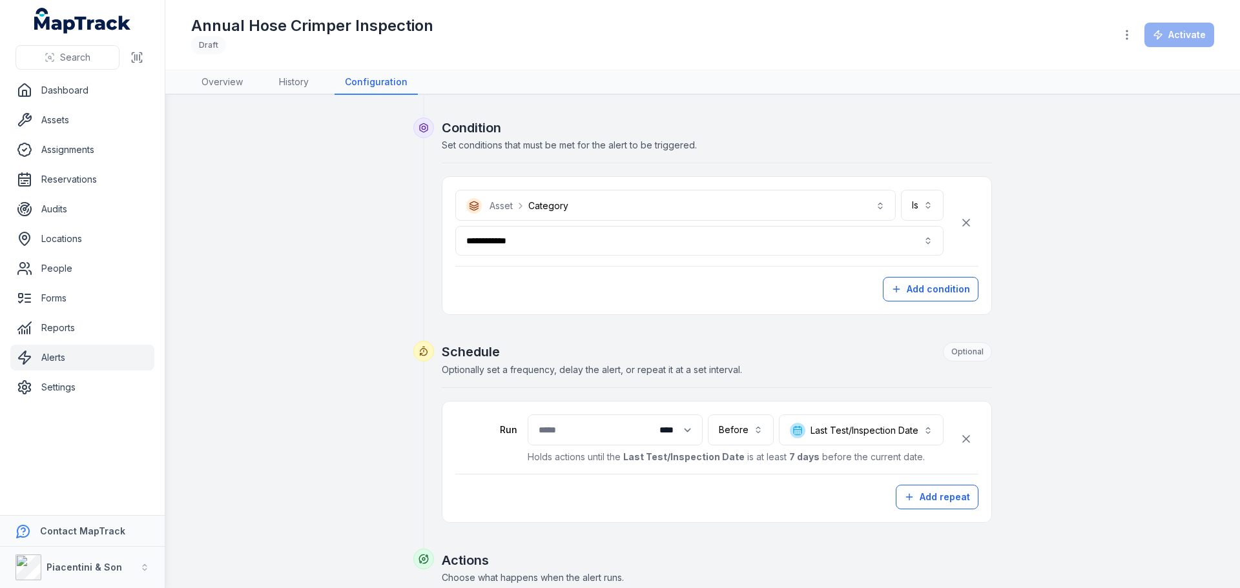
click at [1041, 391] on div "**********" at bounding box center [703, 350] width 992 height 867
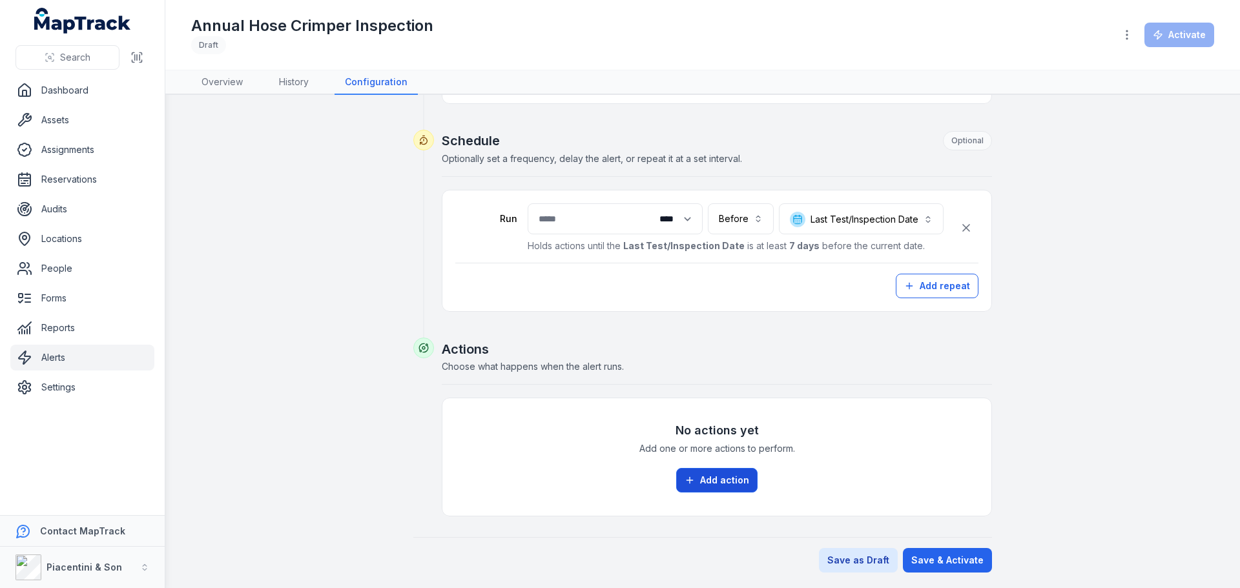
click at [722, 484] on button "Add action" at bounding box center [716, 480] width 81 height 25
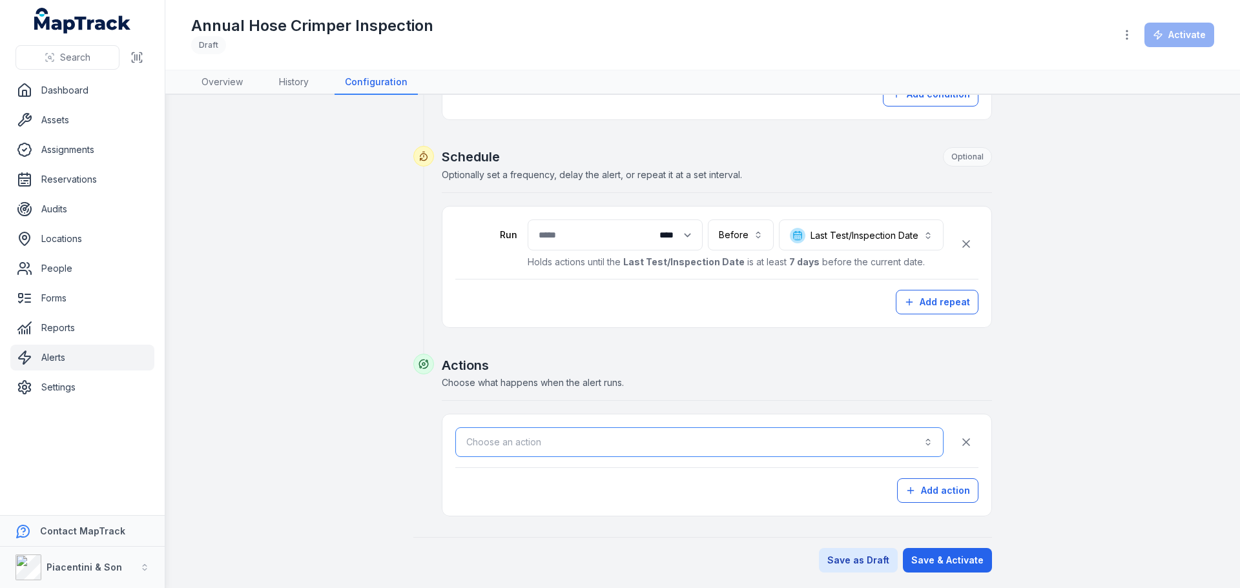
click at [732, 442] on button "Choose an action" at bounding box center [699, 442] width 488 height 30
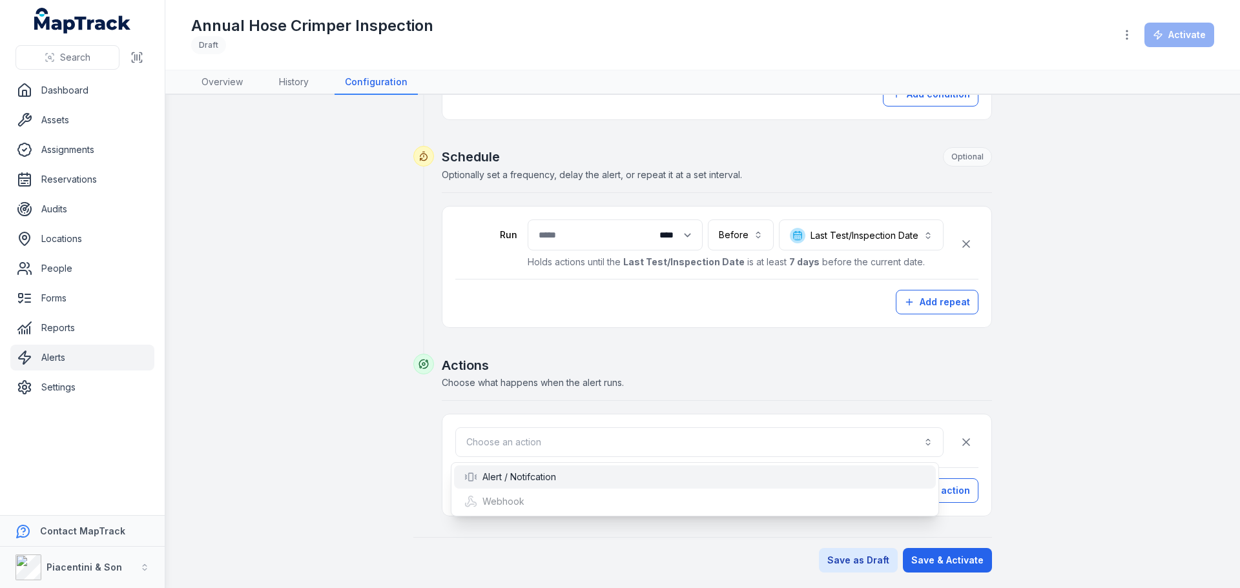
click at [683, 486] on div "Alert / Notifcation" at bounding box center [695, 477] width 482 height 23
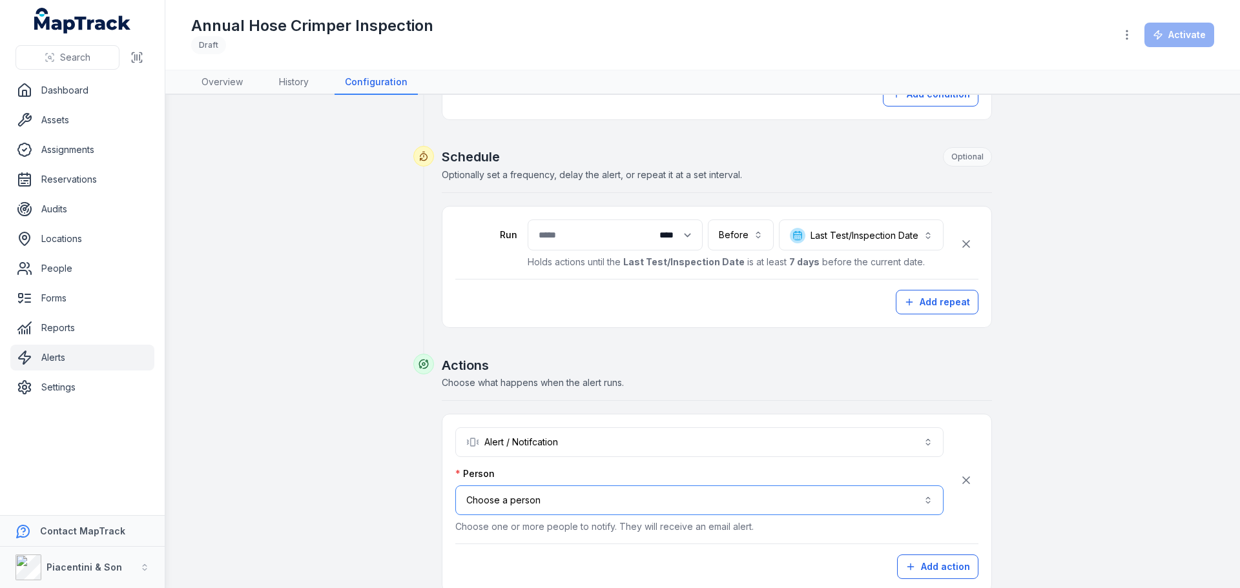
click at [675, 500] on button "Choose a person" at bounding box center [699, 501] width 488 height 30
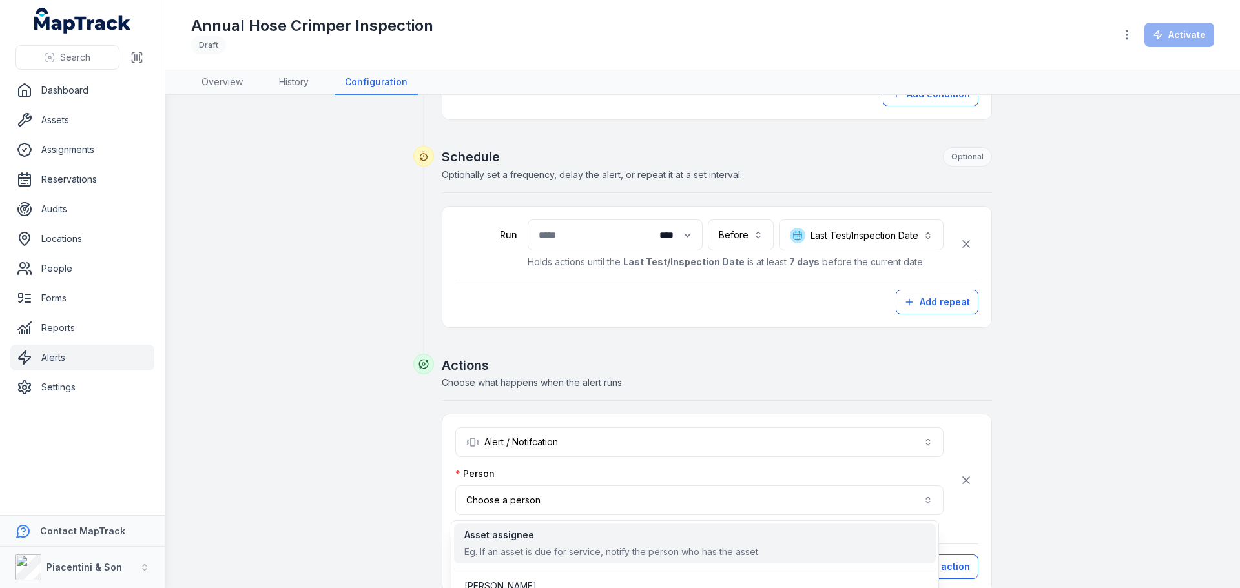
click at [658, 544] on span "Asset assignee Eg. If an asset is due for service, notify the person who has th…" at bounding box center [612, 544] width 296 height 30
click at [658, 544] on span "Asset assignee Eg. If an asset is due for service, notify the person who has th…" at bounding box center [623, 544] width 318 height 30
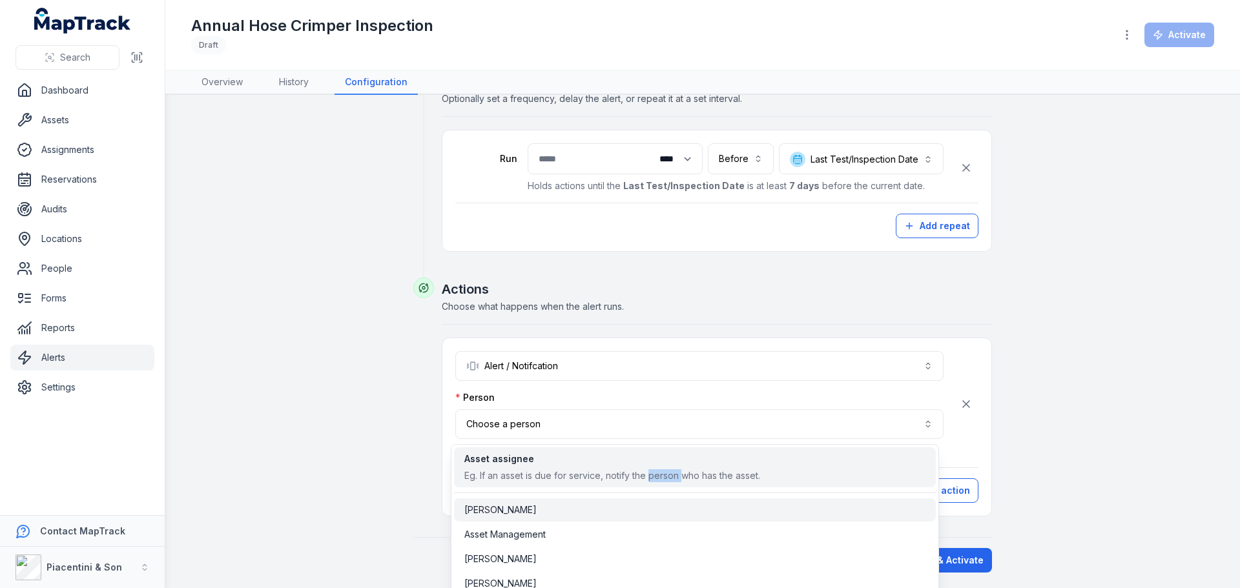
scroll to position [65, 0]
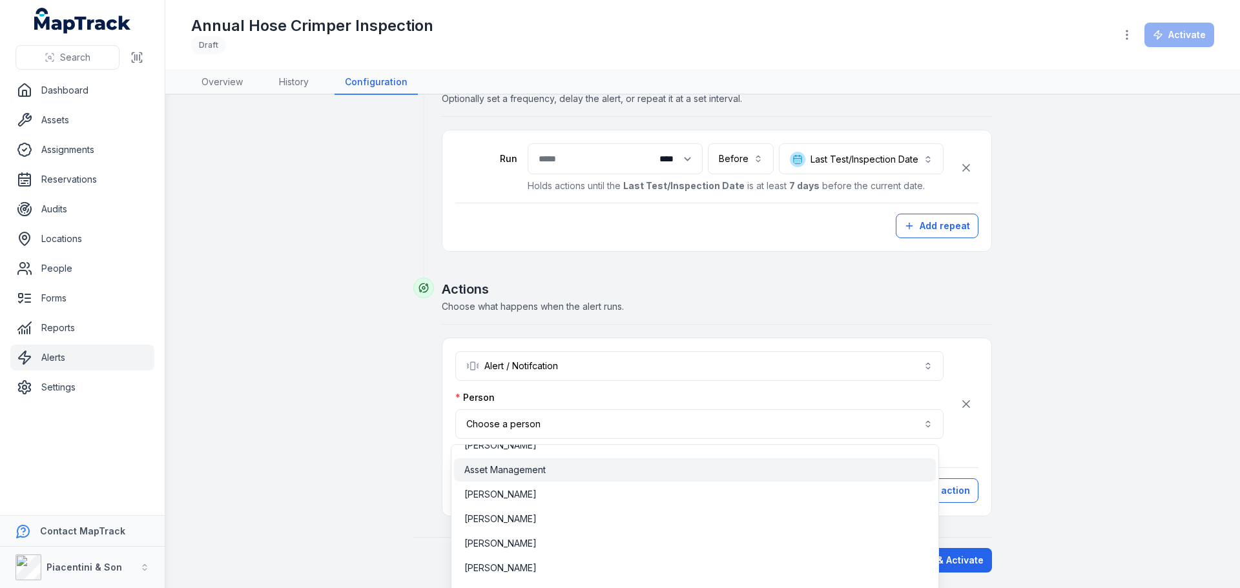
click at [578, 475] on div "Asset Management" at bounding box center [694, 470] width 461 height 13
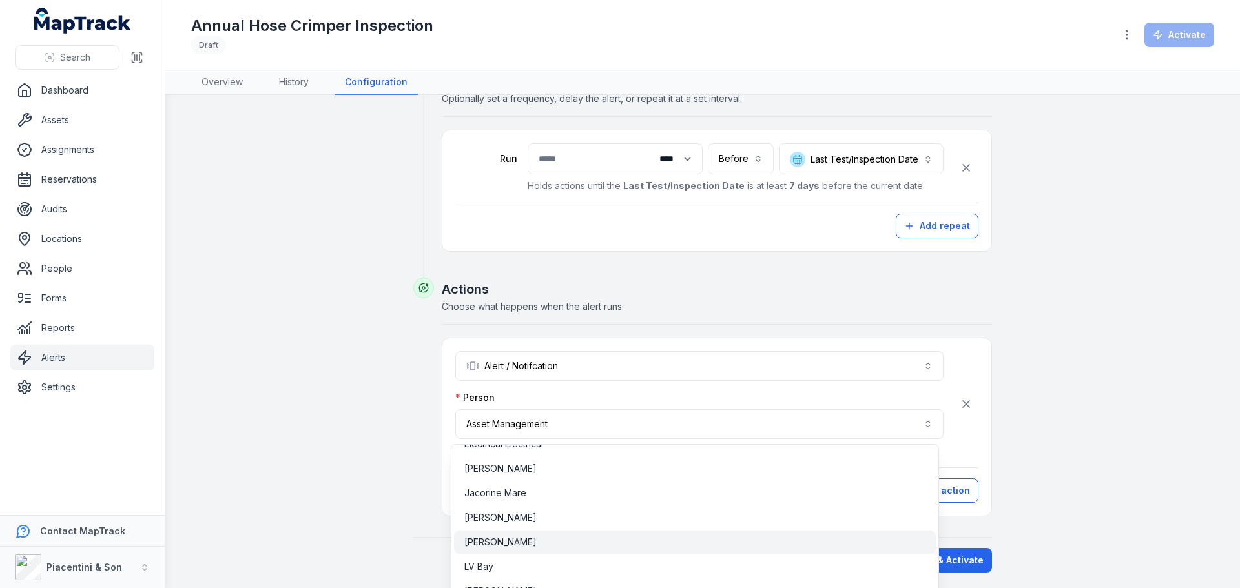
scroll to position [194, 0]
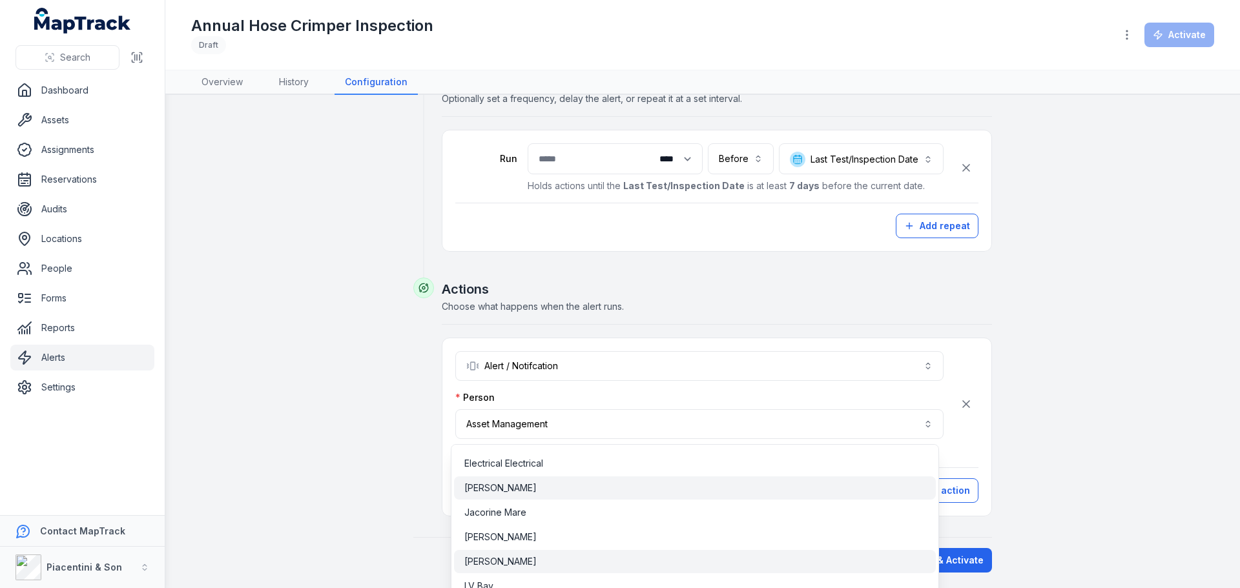
click at [581, 491] on div "Gary Knoll" at bounding box center [694, 488] width 461 height 13
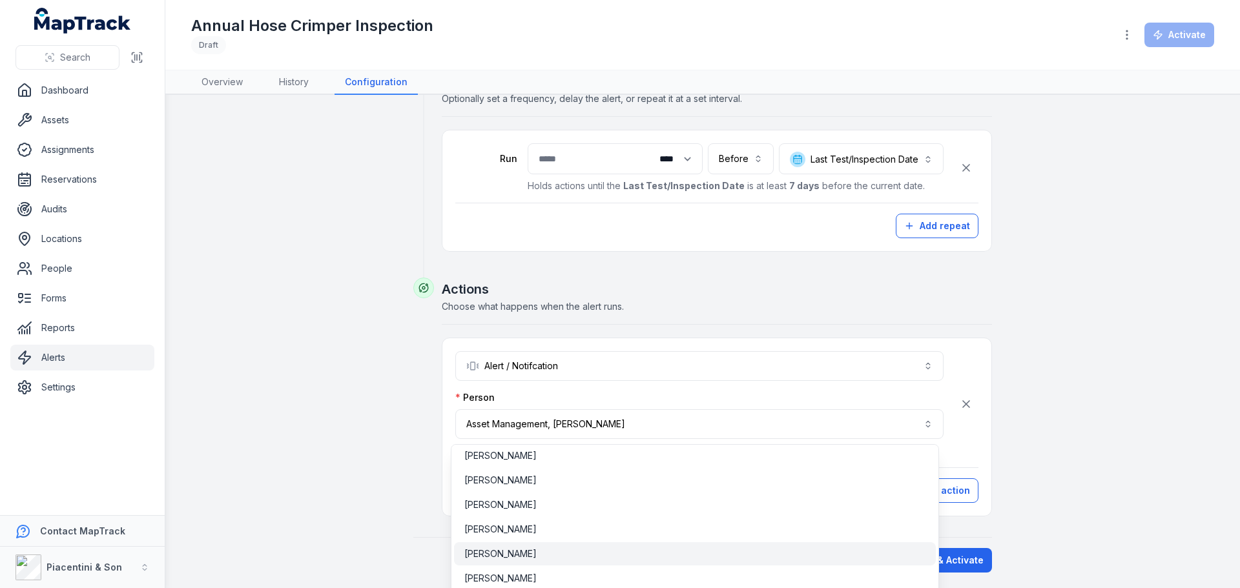
scroll to position [529, 0]
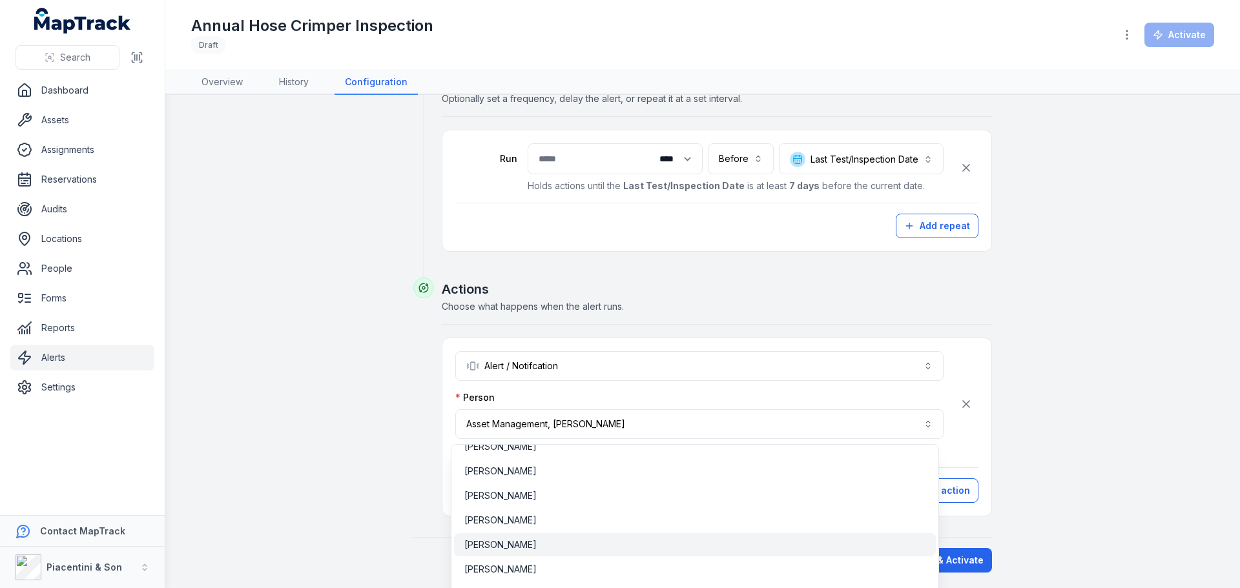
click at [701, 549] on div "Tony Halout" at bounding box center [694, 544] width 461 height 13
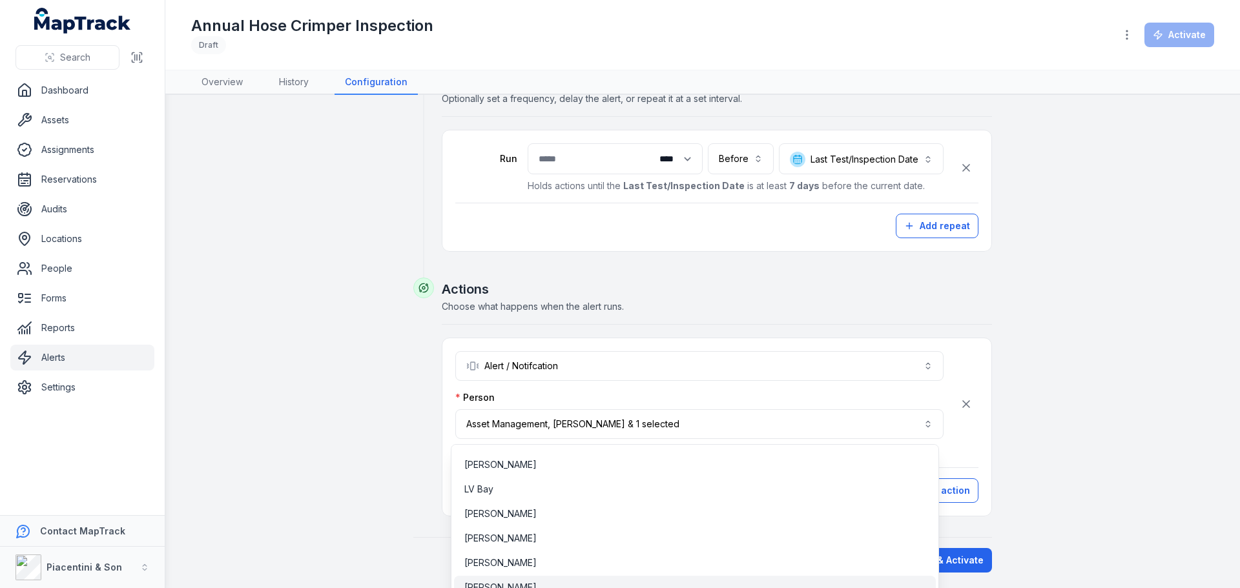
scroll to position [271, 0]
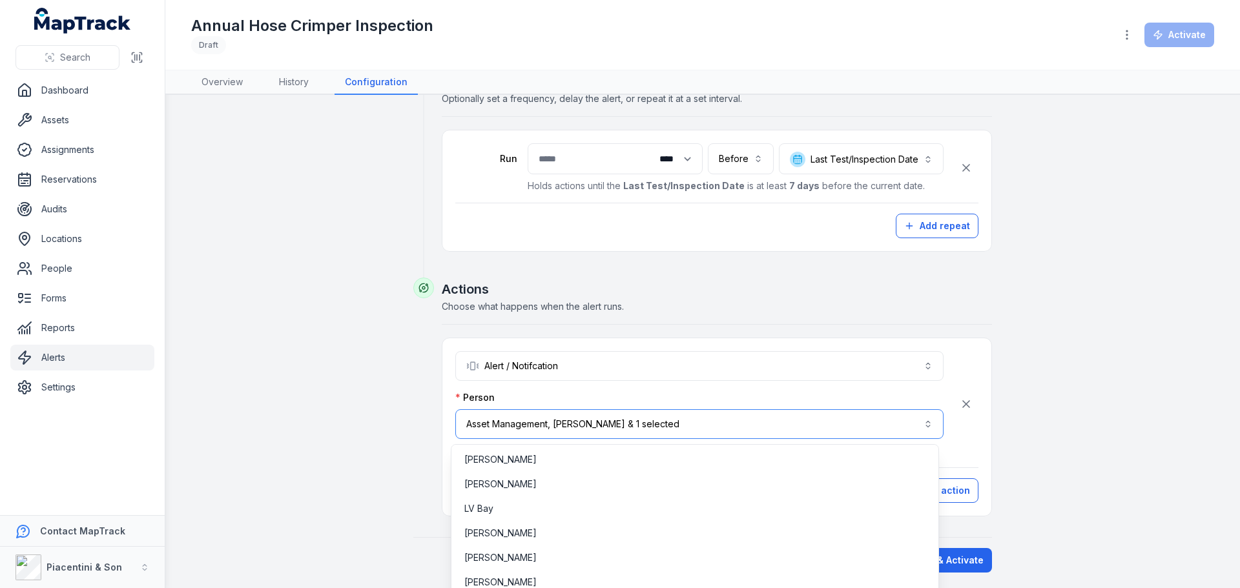
click at [826, 426] on button "**********" at bounding box center [699, 424] width 488 height 30
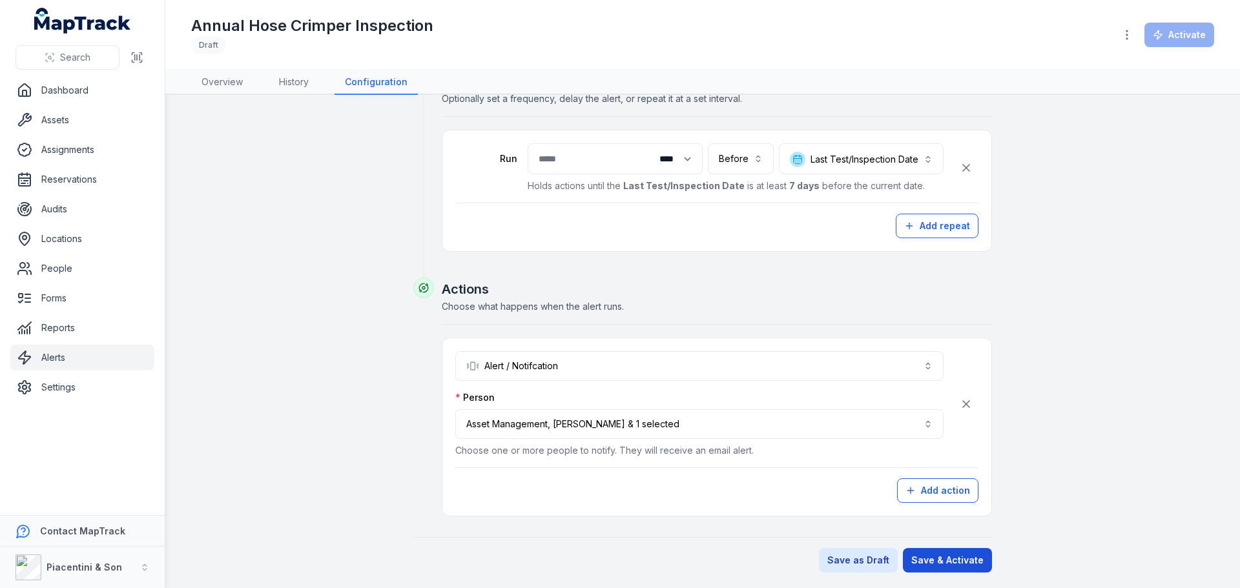
click at [920, 560] on button "Save & Activate" at bounding box center [947, 560] width 89 height 25
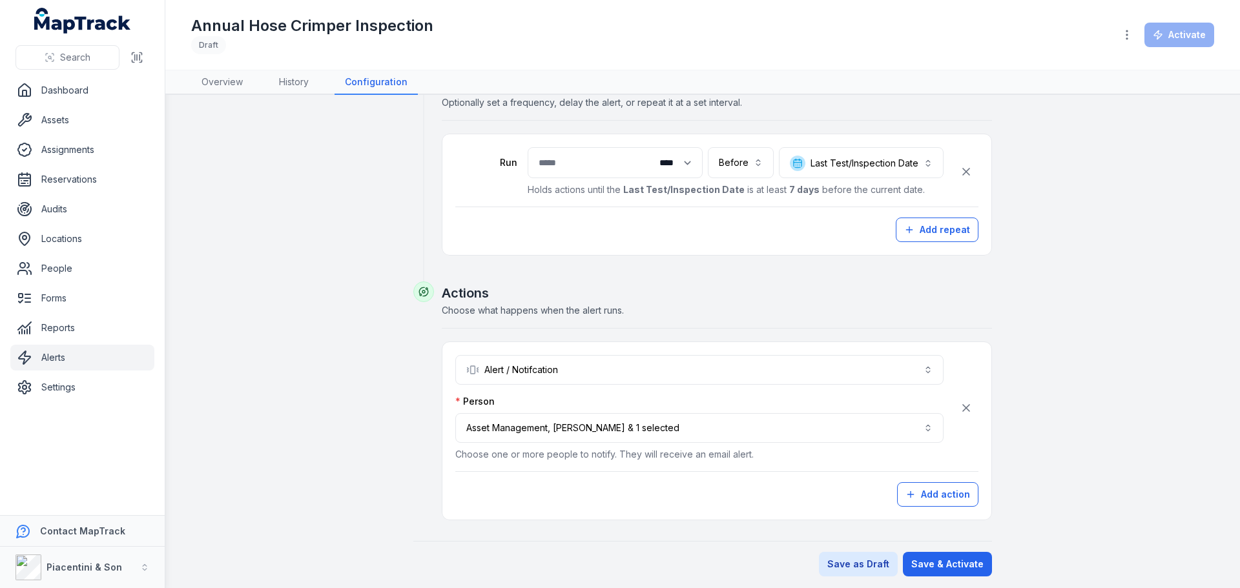
scroll to position [465, 0]
